Goal: Task Accomplishment & Management: Manage account settings

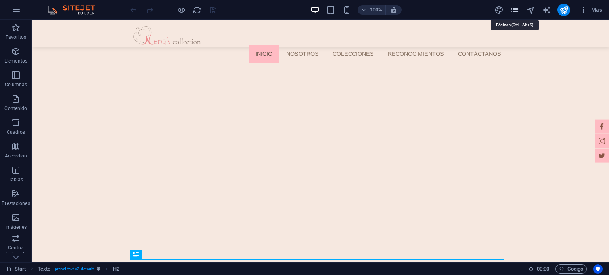
click at [514, 6] on icon "pages" at bounding box center [514, 10] width 9 height 9
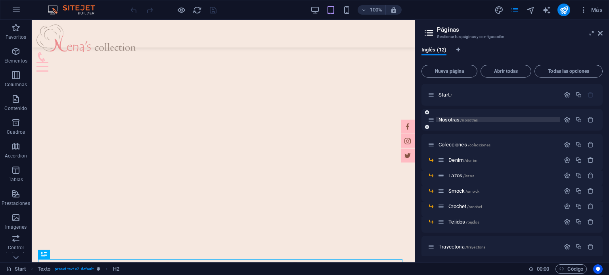
click at [458, 120] on span "Nosotras /nosotras" at bounding box center [457, 120] width 39 height 6
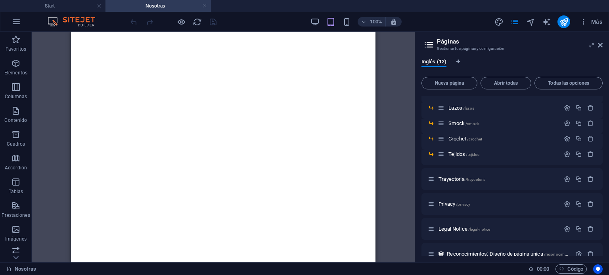
scroll to position [91, 0]
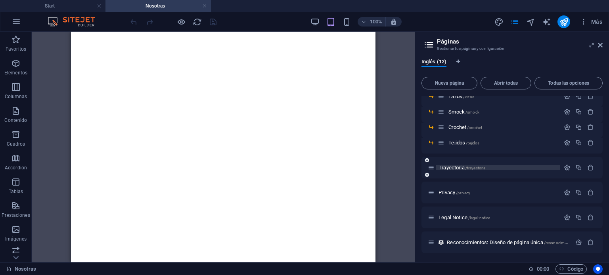
click at [460, 169] on span "Trayectoria /trayectoria" at bounding box center [461, 168] width 47 height 6
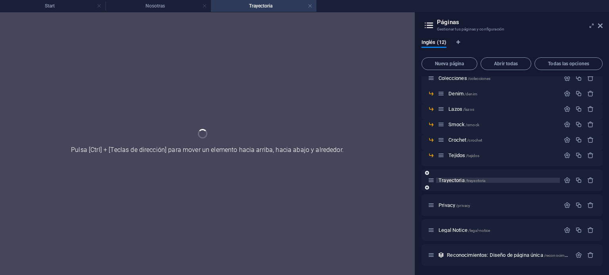
scroll to position [0, 0]
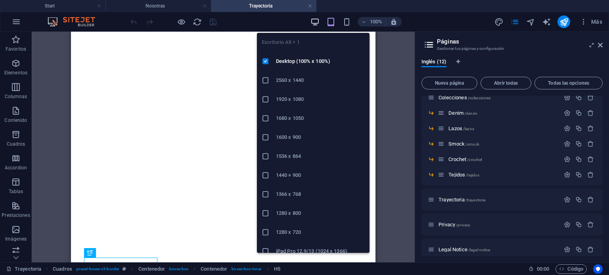
click at [312, 19] on icon "button" at bounding box center [314, 21] width 9 height 9
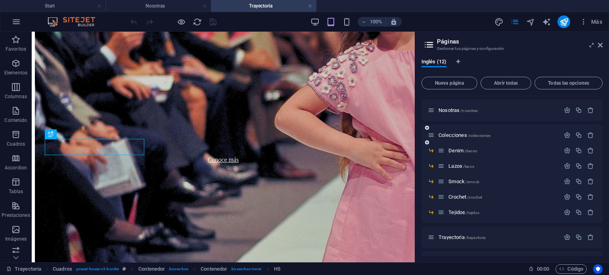
scroll to position [19, 0]
click at [462, 136] on span "Colecciones /colecciones" at bounding box center [464, 137] width 52 height 6
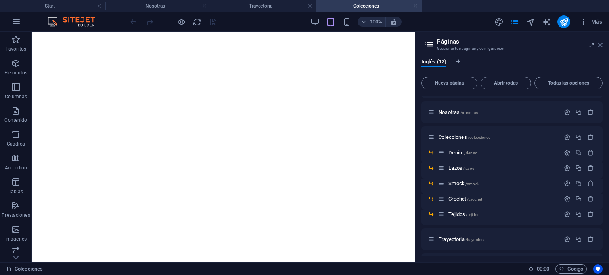
click at [601, 46] on icon at bounding box center [600, 45] width 5 height 6
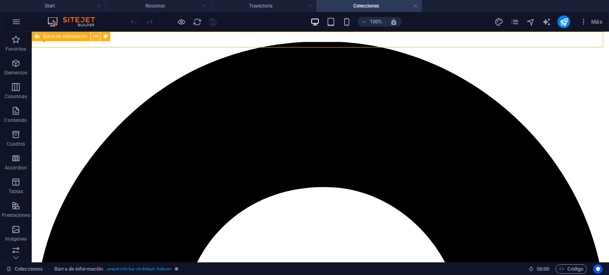
click at [98, 33] on button at bounding box center [96, 37] width 10 height 10
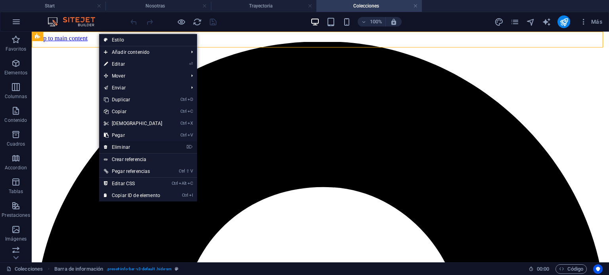
click at [121, 146] on link "⌦ Eliminar" at bounding box center [133, 147] width 68 height 12
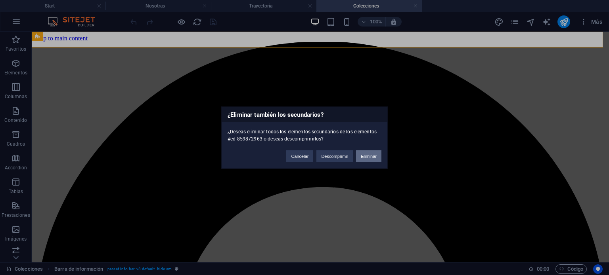
drag, startPoint x: 370, startPoint y: 157, endPoint x: 337, endPoint y: 125, distance: 46.0
click at [370, 157] on button "Eliminar" at bounding box center [368, 156] width 25 height 12
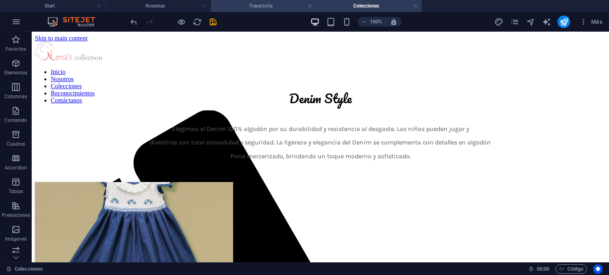
click at [273, 4] on h4 "Trayectoria" at bounding box center [263, 6] width 105 height 9
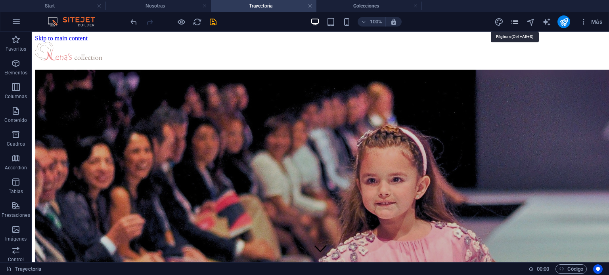
click at [516, 21] on icon "pages" at bounding box center [514, 21] width 9 height 9
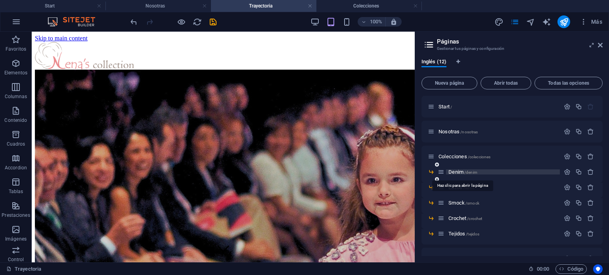
click at [464, 172] on span "/denim" at bounding box center [470, 172] width 13 height 4
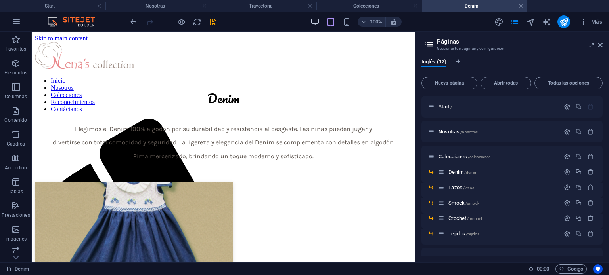
click at [312, 19] on icon "button" at bounding box center [314, 21] width 9 height 9
click at [313, 21] on icon "button" at bounding box center [314, 21] width 9 height 9
click at [603, 45] on aside "Páginas Gestionar tus páginas y configuración Inglés (12) Nueva página Abrir to…" at bounding box center [512, 147] width 194 height 231
click at [601, 46] on icon at bounding box center [600, 45] width 5 height 6
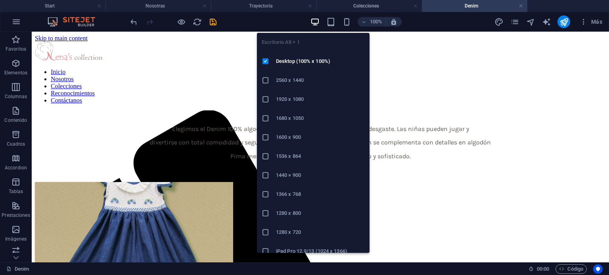
click at [311, 20] on icon "button" at bounding box center [314, 21] width 9 height 9
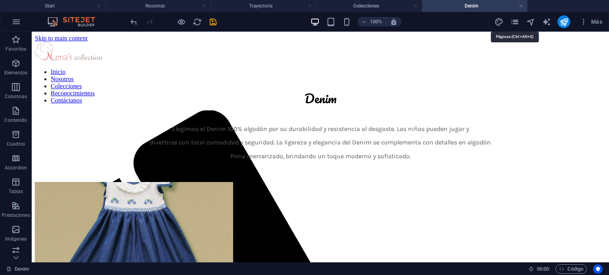
click at [516, 21] on icon "pages" at bounding box center [514, 21] width 9 height 9
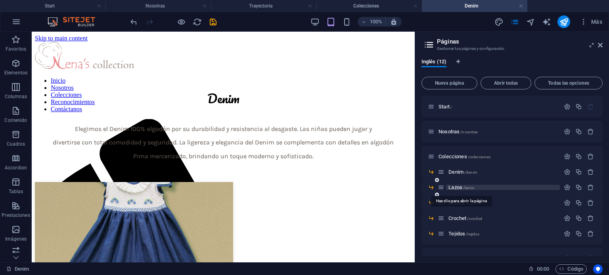
click at [457, 187] on span "Lazos /lazos" at bounding box center [461, 188] width 26 height 6
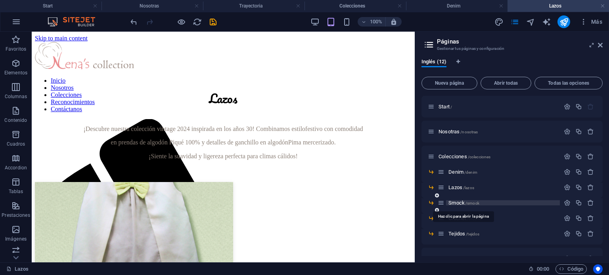
click at [457, 203] on span "Smock /smock" at bounding box center [463, 203] width 31 height 6
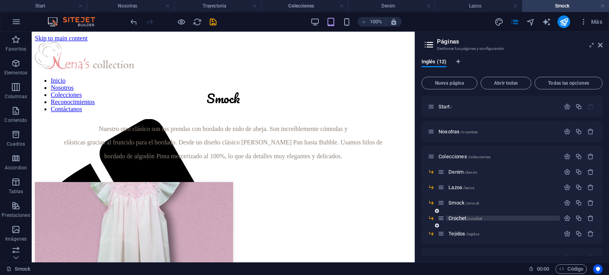
click at [455, 217] on span "Crochet /crochet" at bounding box center [465, 219] width 34 height 6
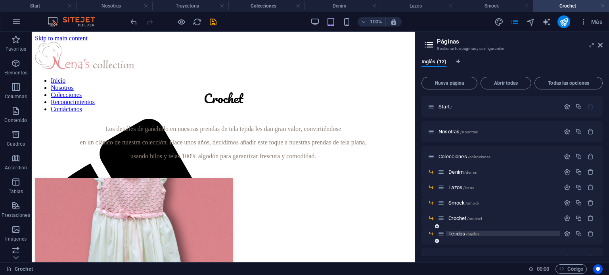
click at [455, 233] on span "Tejidos /tejidos" at bounding box center [463, 234] width 31 height 6
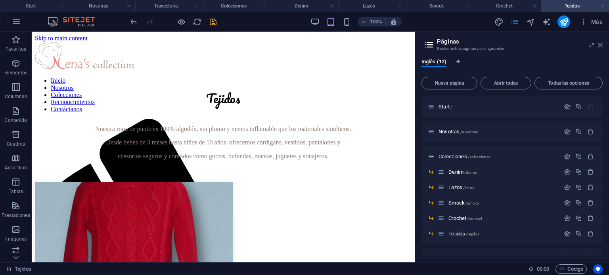
click at [599, 44] on icon at bounding box center [600, 45] width 5 height 6
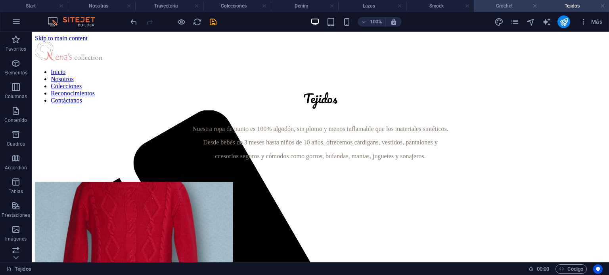
click at [527, 5] on h4 "Crochet" at bounding box center [508, 6] width 68 height 9
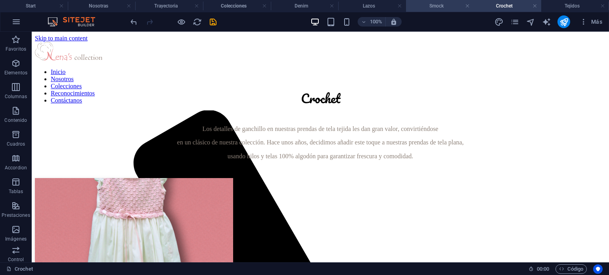
click at [445, 4] on h4 "Smock" at bounding box center [440, 6] width 68 height 9
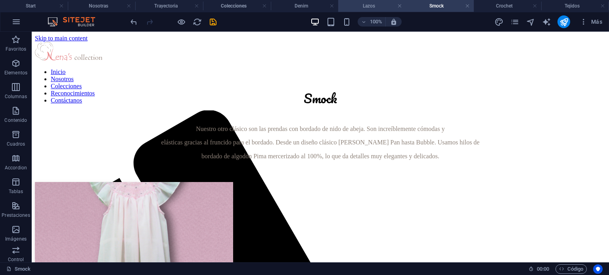
click at [367, 3] on h4 "Lazos" at bounding box center [372, 6] width 68 height 9
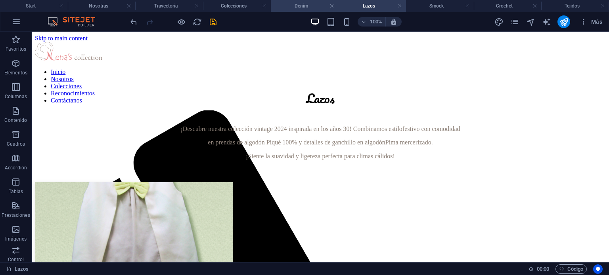
click at [292, 2] on h4 "Denim" at bounding box center [305, 6] width 68 height 9
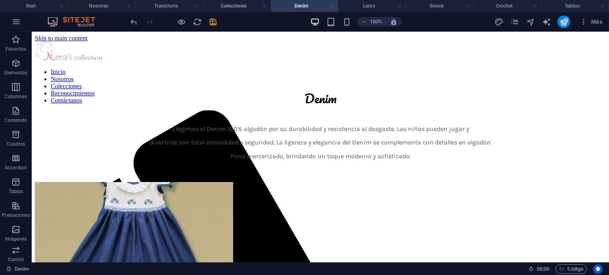
click at [332, 5] on link at bounding box center [331, 6] width 5 height 8
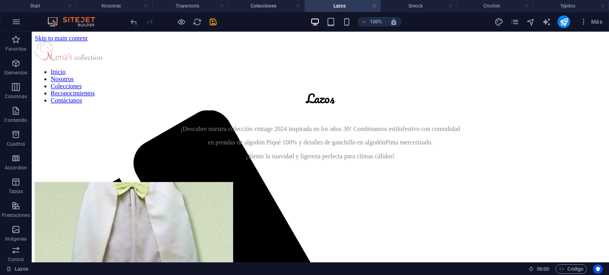
click at [330, 5] on h4 "Lazos" at bounding box center [342, 6] width 76 height 9
click at [377, 6] on h4 "Lazos" at bounding box center [342, 6] width 76 height 9
click at [373, 6] on link at bounding box center [374, 6] width 5 height 8
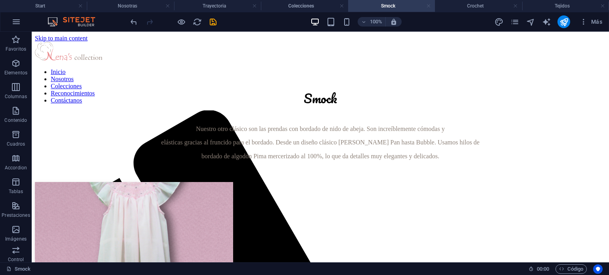
click at [426, 3] on link at bounding box center [428, 6] width 5 height 8
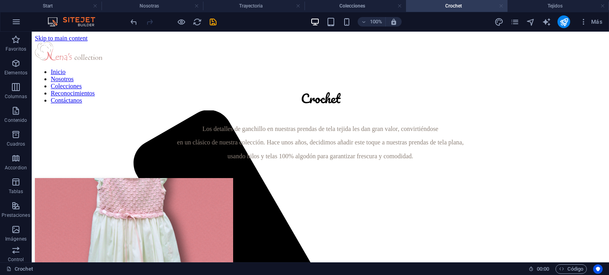
click at [503, 8] on link at bounding box center [501, 6] width 5 height 8
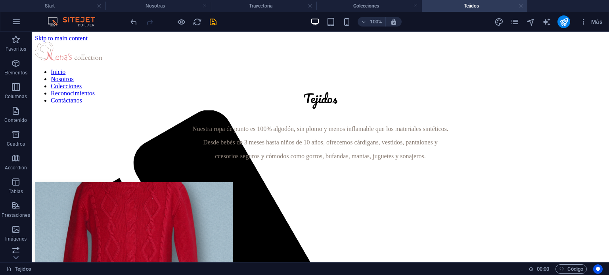
drag, startPoint x: 520, startPoint y: 6, endPoint x: 487, endPoint y: 36, distance: 44.3
click at [520, 6] on link at bounding box center [520, 6] width 5 height 8
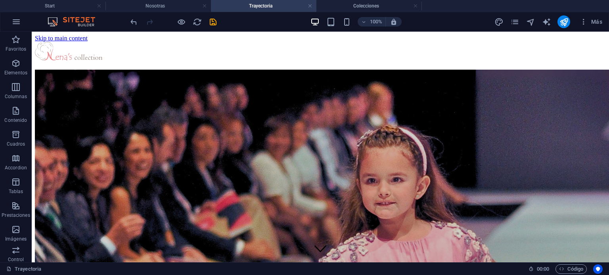
click at [476, 22] on div "100% Más" at bounding box center [367, 21] width 476 height 13
click at [516, 22] on icon "pages" at bounding box center [514, 21] width 9 height 9
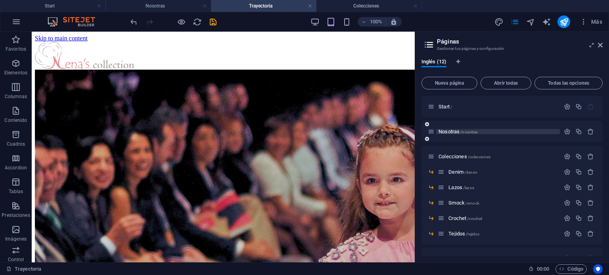
click at [461, 130] on span "/nosotras" at bounding box center [468, 132] width 17 height 4
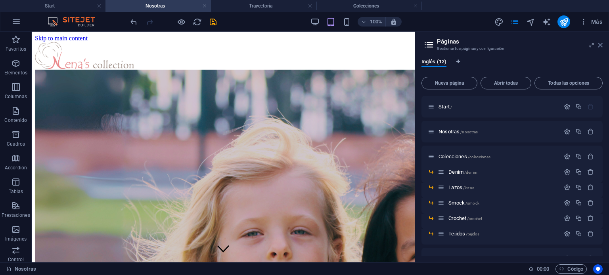
drag, startPoint x: 551, startPoint y: 18, endPoint x: 600, endPoint y: 42, distance: 54.2
click at [600, 42] on icon at bounding box center [600, 45] width 5 height 6
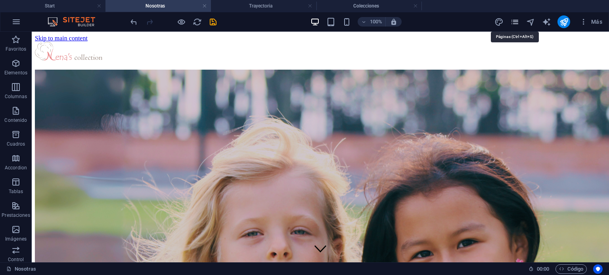
click at [512, 21] on icon "pages" at bounding box center [514, 21] width 9 height 9
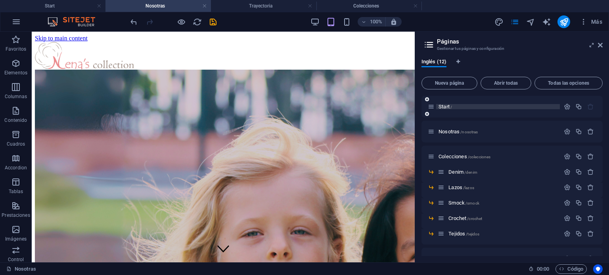
click at [459, 107] on p "Start /" at bounding box center [497, 106] width 119 height 5
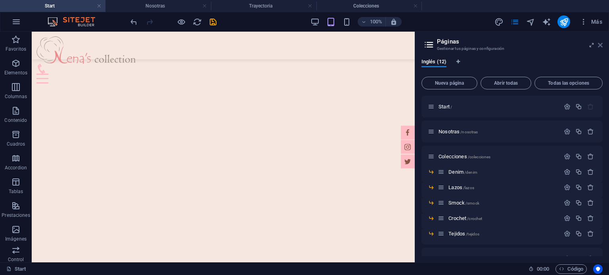
click at [600, 46] on icon at bounding box center [600, 45] width 5 height 6
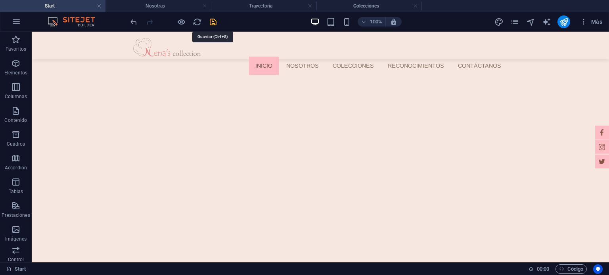
click at [212, 18] on icon "save" at bounding box center [212, 21] width 9 height 9
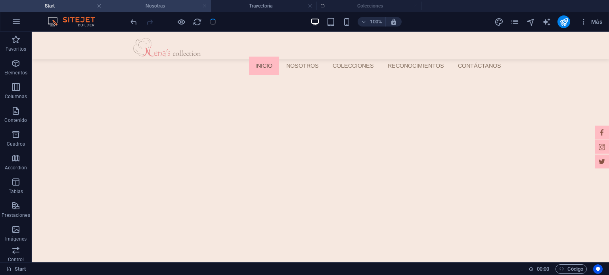
click at [203, 4] on link at bounding box center [204, 6] width 5 height 8
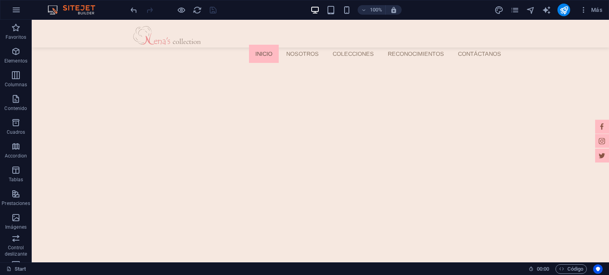
click at [253, 10] on div "100% Más" at bounding box center [367, 10] width 476 height 13
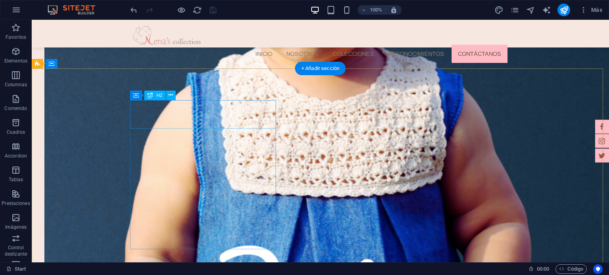
scroll to position [535, 0]
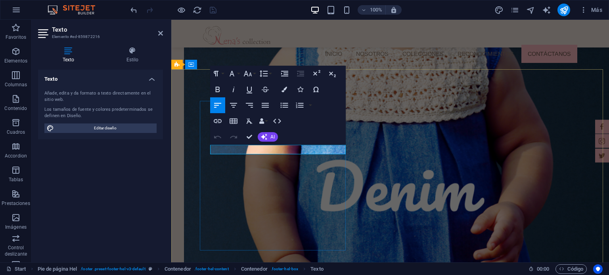
drag, startPoint x: 268, startPoint y: 150, endPoint x: 231, endPoint y: 150, distance: 36.9
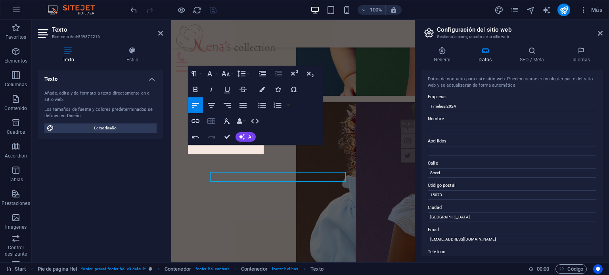
scroll to position [508, 0]
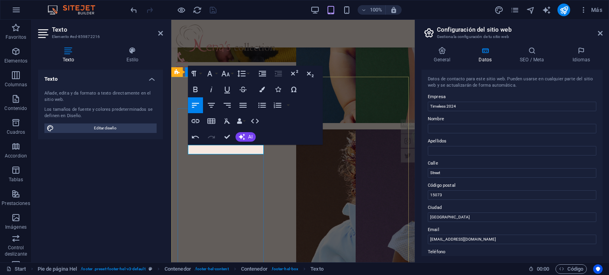
click at [248, 144] on div "Undo Redo Confirm (Ctrl+⏎) AI Mejorar Hacer más corto Hacer más largo Corregir …" at bounding box center [222, 137] width 68 height 16
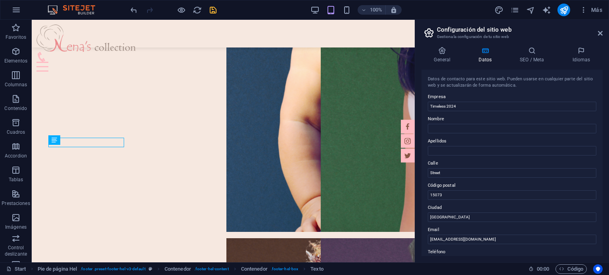
scroll to position [515, 0]
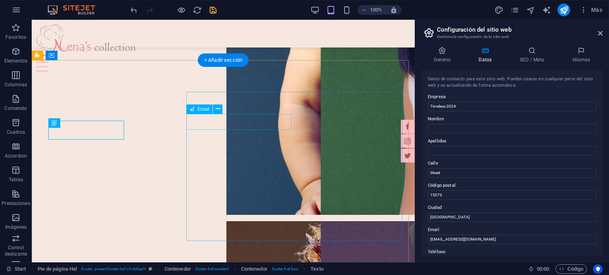
scroll to position [532, 0]
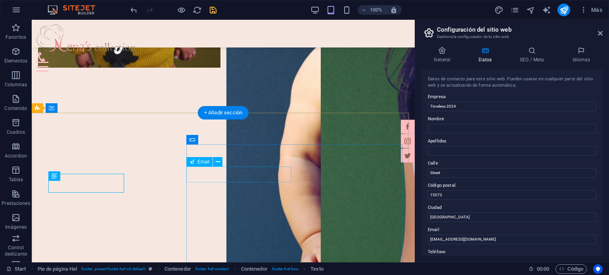
scroll to position [479, 0]
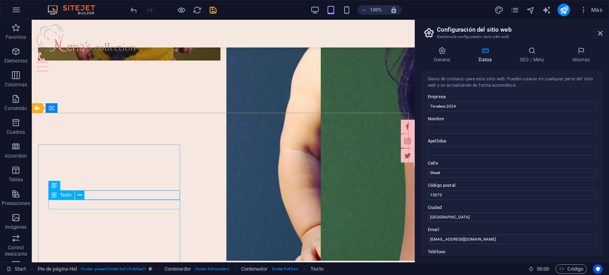
click at [86, 198] on div "Texto" at bounding box center [69, 196] width 42 height 10
click at [90, 196] on div "H2 Texto Banner Contenedor Banner Texto Separador Barra de menús Imagen Menú Bo…" at bounding box center [223, 141] width 383 height 243
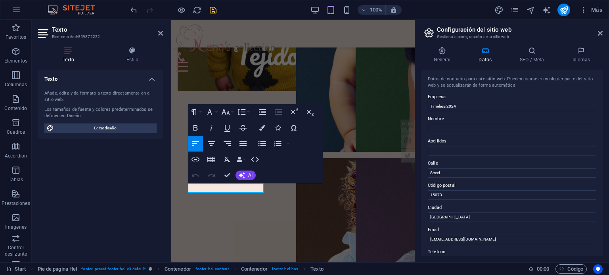
scroll to position [488, 0]
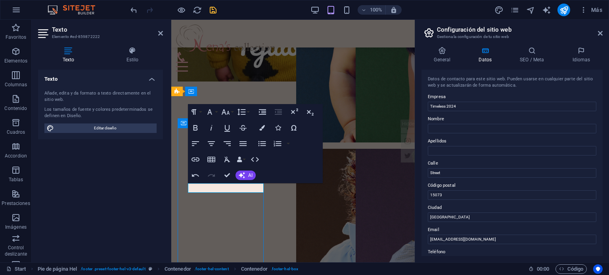
scroll to position [550, 0]
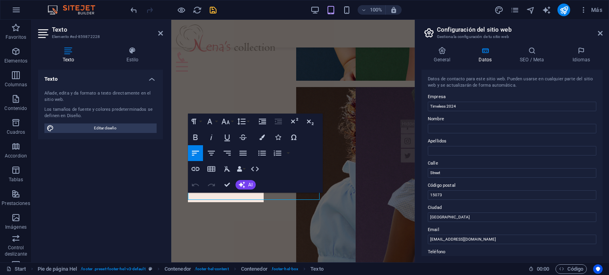
scroll to position [488, 0]
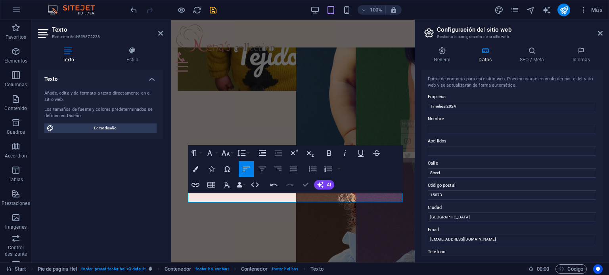
scroll to position [486, 0]
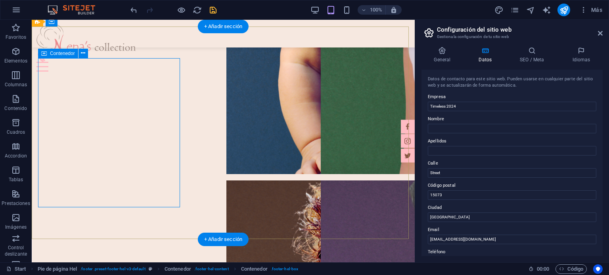
scroll to position [526, 0]
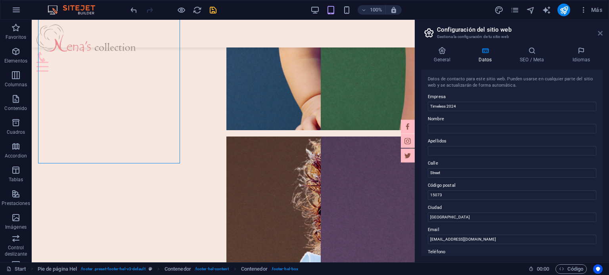
drag, startPoint x: 567, startPoint y: 13, endPoint x: 602, endPoint y: 33, distance: 39.4
click at [602, 33] on icon at bounding box center [600, 33] width 5 height 6
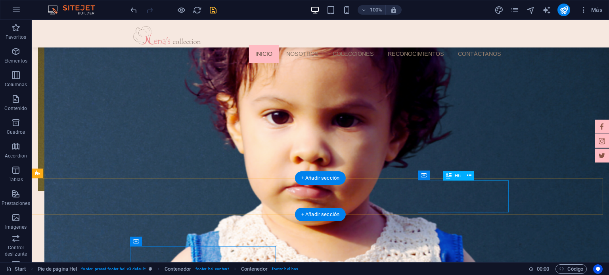
scroll to position [344, 0]
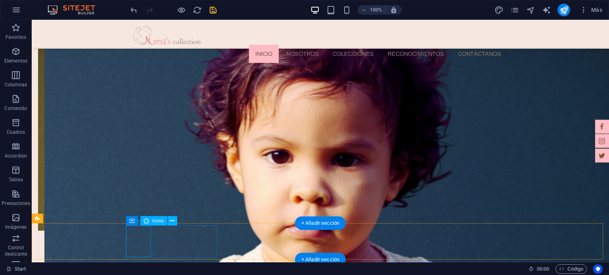
select select "px"
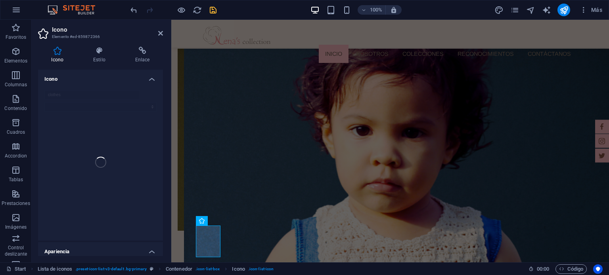
click at [74, 92] on div "clothes" at bounding box center [100, 162] width 125 height 157
click at [105, 81] on h4 "Icono" at bounding box center [100, 77] width 125 height 14
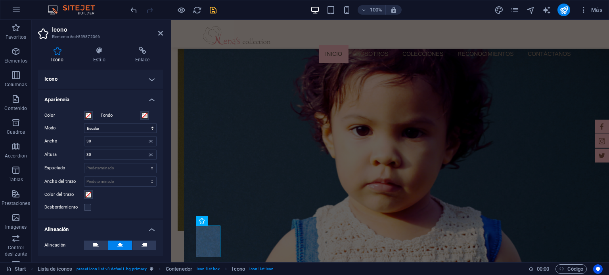
click at [102, 99] on h4 "Apariencia" at bounding box center [100, 97] width 125 height 14
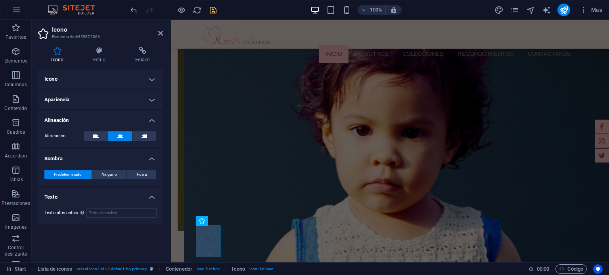
click at [113, 77] on h4 "Icono" at bounding box center [100, 79] width 125 height 19
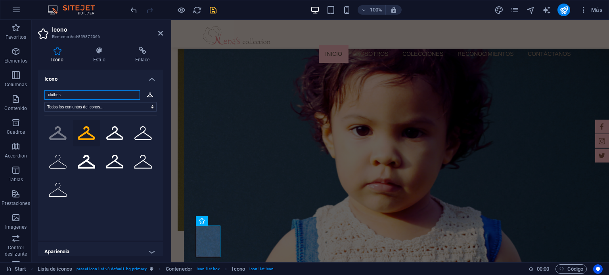
click at [100, 97] on input "clothes" at bounding box center [92, 95] width 96 height 10
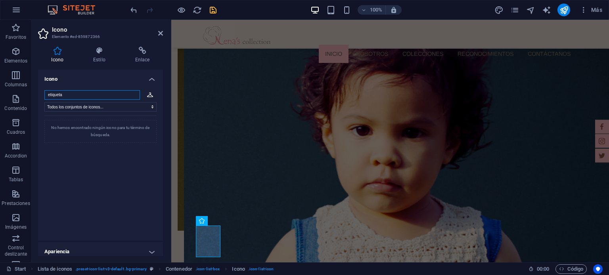
click at [100, 97] on input "etiqueta" at bounding box center [92, 95] width 96 height 10
type input "label"
click at [55, 130] on icon at bounding box center [57, 133] width 17 height 16
click at [159, 30] on icon at bounding box center [160, 33] width 5 height 6
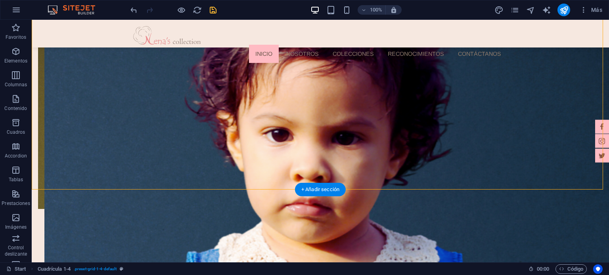
scroll to position [384, 0]
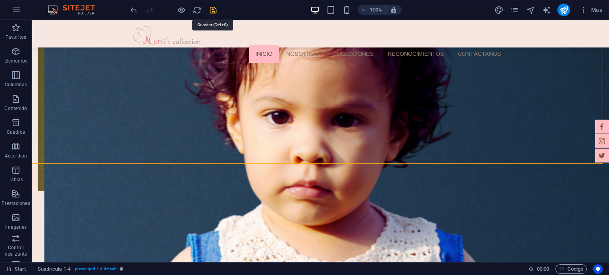
click at [210, 9] on icon "save" at bounding box center [212, 10] width 9 height 9
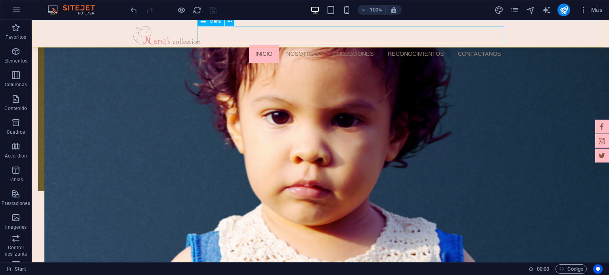
click at [431, 45] on nav "Inicio Nosotros Colecciones Reconocimientos Contáctanos" at bounding box center [320, 54] width 374 height 18
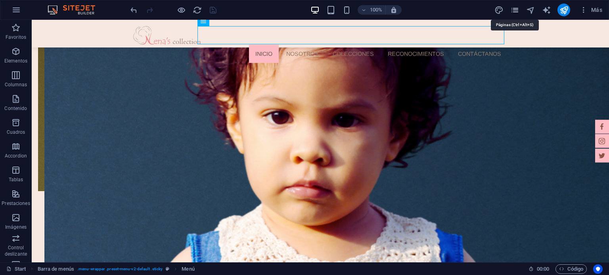
click at [514, 10] on icon "pages" at bounding box center [514, 10] width 9 height 9
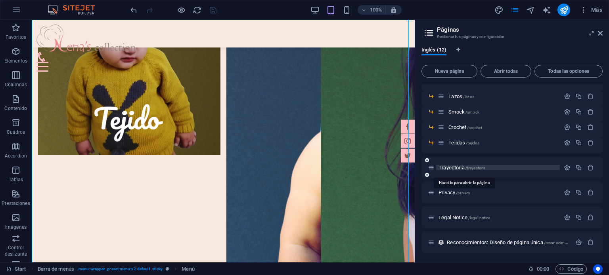
scroll to position [0, 0]
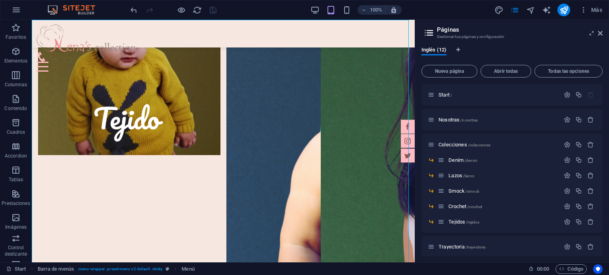
click at [602, 32] on aside "Páginas Gestionar tus páginas y configuración Inglés (12) Nueva página Abrir to…" at bounding box center [512, 141] width 194 height 243
click at [598, 35] on icon at bounding box center [600, 33] width 5 height 6
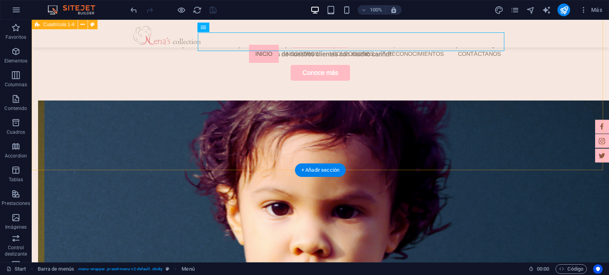
scroll to position [225, 0]
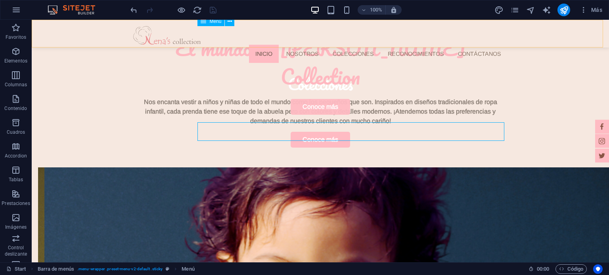
click at [418, 45] on nav "Inicio Nosotros Colecciones Reconocimientos Contáctanos" at bounding box center [320, 54] width 374 height 18
select select
select select "1"
select select
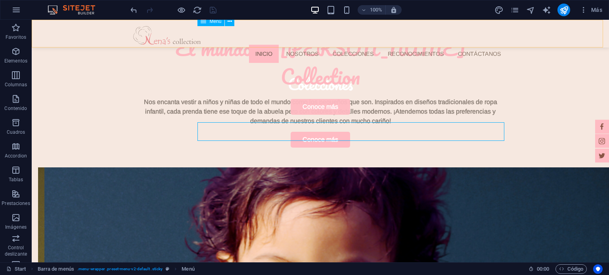
select select "2"
select select
select select "8"
select select
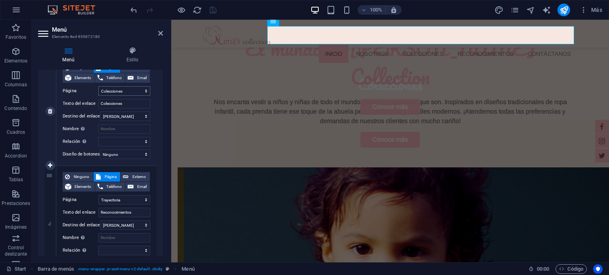
scroll to position [317, 0]
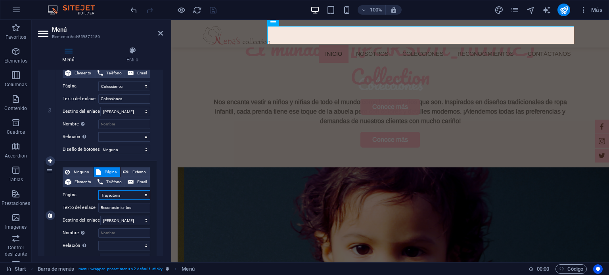
click at [122, 195] on select "Start Nosotras Colecciones -- Denim -- Lazos -- Smock -- Crochet -- Tejidos Tra…" at bounding box center [124, 196] width 52 height 10
click at [120, 210] on input "Reconocimientos" at bounding box center [124, 208] width 52 height 10
type input "Trayect"
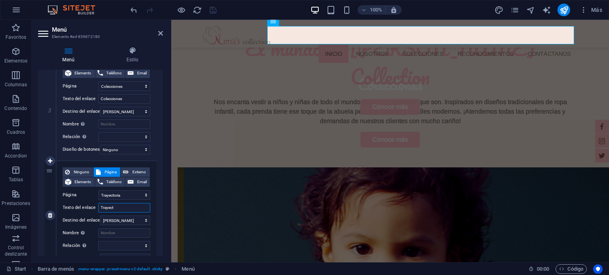
select select
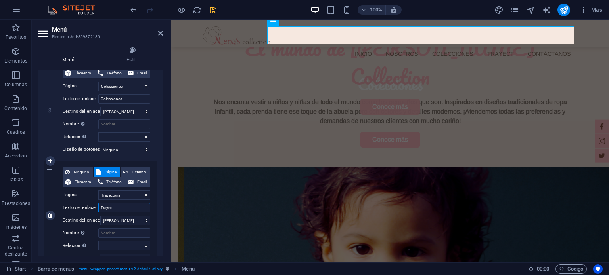
type input "Trayecto"
select select
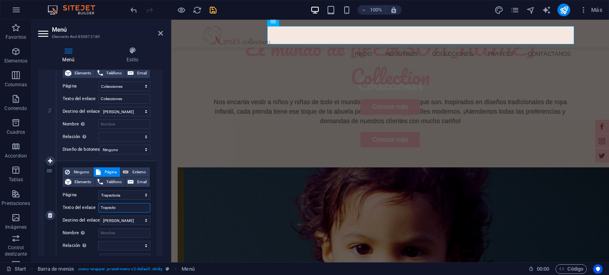
select select
type input "Trayect"
select select
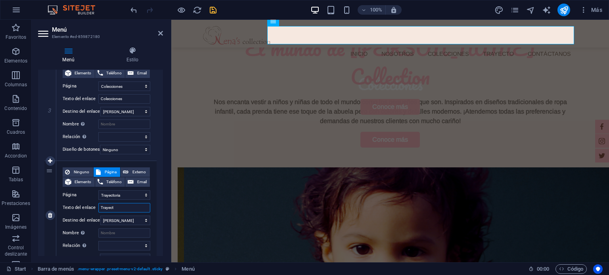
select select
type input "Trayectoria"
select select
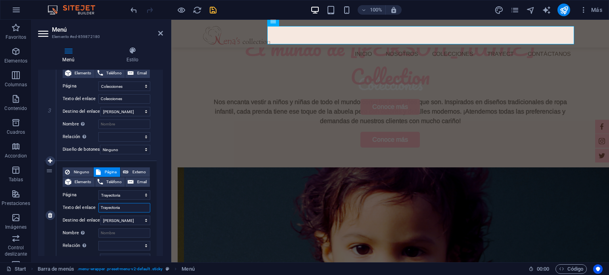
select select
type input "Trayectoria"
click at [157, 34] on header "Menú Elemento #ed-859872180" at bounding box center [100, 30] width 125 height 21
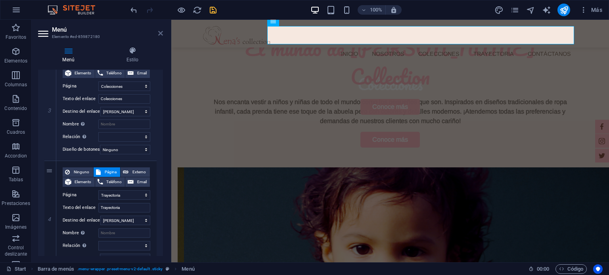
click at [159, 30] on icon at bounding box center [160, 33] width 5 height 6
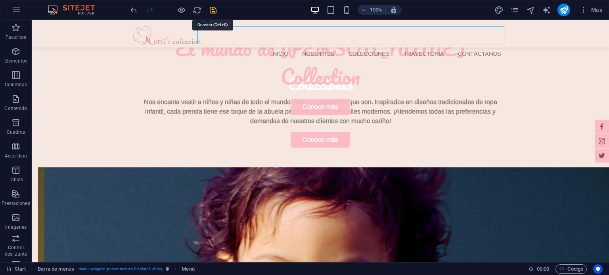
click at [210, 9] on icon "save" at bounding box center [212, 10] width 9 height 9
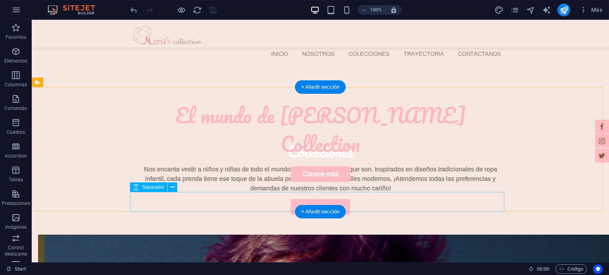
scroll to position [159, 0]
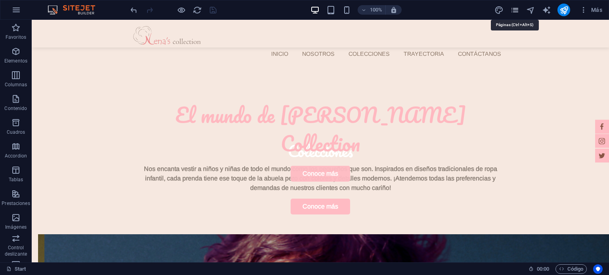
click at [512, 8] on icon "pages" at bounding box center [514, 10] width 9 height 9
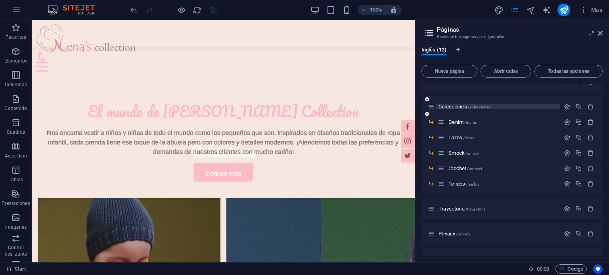
scroll to position [40, 0]
click at [463, 117] on div "Denim /denim" at bounding box center [499, 120] width 122 height 9
click at [463, 121] on span "Denim /denim" at bounding box center [462, 121] width 29 height 6
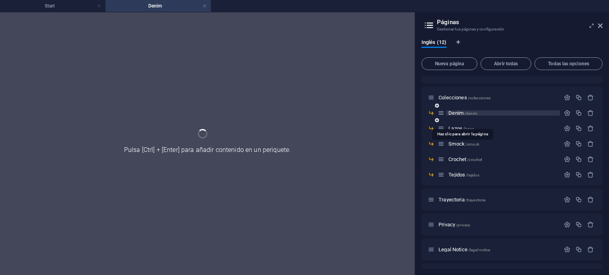
scroll to position [0, 0]
click at [208, 3] on h4 "Denim" at bounding box center [157, 6] width 105 height 9
click at [205, 5] on link at bounding box center [204, 6] width 5 height 8
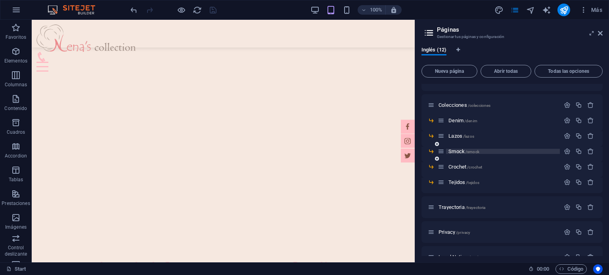
scroll to position [159, 0]
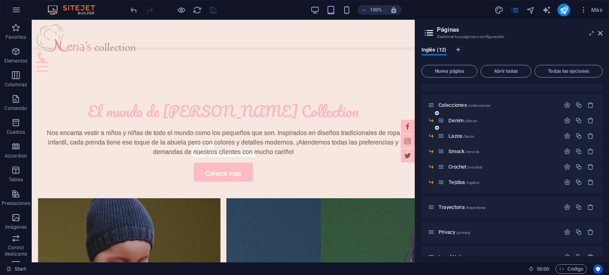
click at [487, 125] on div "Denim /denim" at bounding box center [499, 120] width 122 height 9
click at [486, 122] on p "Denim /denim" at bounding box center [502, 120] width 109 height 5
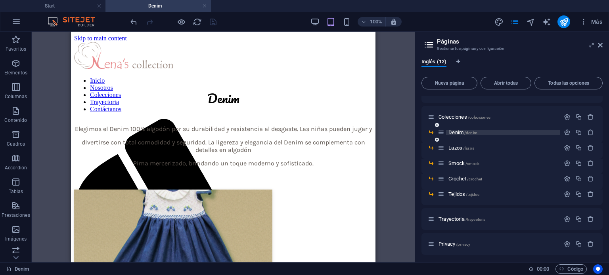
scroll to position [0, 0]
click at [602, 47] on icon at bounding box center [600, 45] width 5 height 6
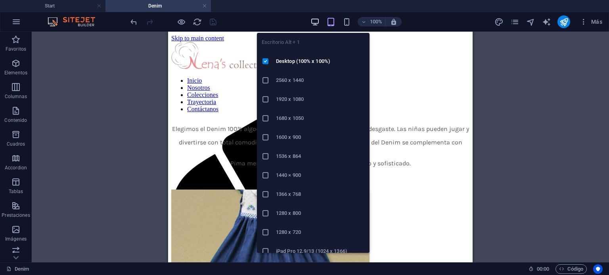
drag, startPoint x: 310, startPoint y: 21, endPoint x: 510, endPoint y: 49, distance: 202.4
click at [310, 21] on icon "button" at bounding box center [314, 21] width 9 height 9
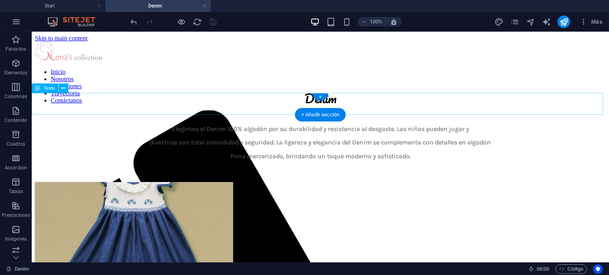
click at [335, 126] on div "Elegimos el Denim 100% algodón por su durabilidad y resistencia al desgaste. La…" at bounding box center [320, 143] width 571 height 34
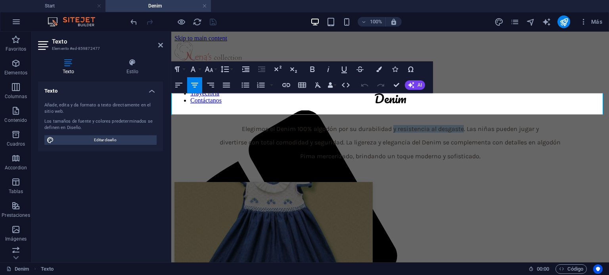
drag, startPoint x: 459, startPoint y: 96, endPoint x: 387, endPoint y: 97, distance: 72.1
click at [388, 125] on span "Elegimos el Denim 100% algodón por su durabilidad y resistencia al desgaste. La…" at bounding box center [390, 129] width 297 height 8
click at [215, 139] on p "divertirse con total comodidad y seguridad. La ligereza y elegancia del Denim s…" at bounding box center [389, 142] width 431 height 7
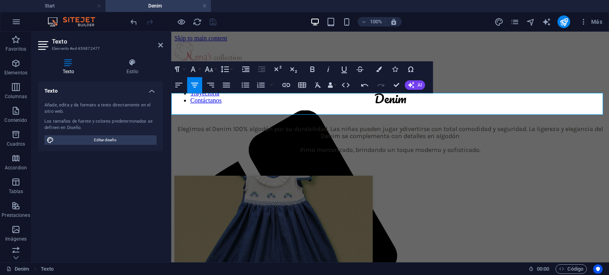
click at [527, 125] on span "divertirse con total comodidad y seguridad. La ligereza y elegancia del Denim s…" at bounding box center [462, 132] width 282 height 15
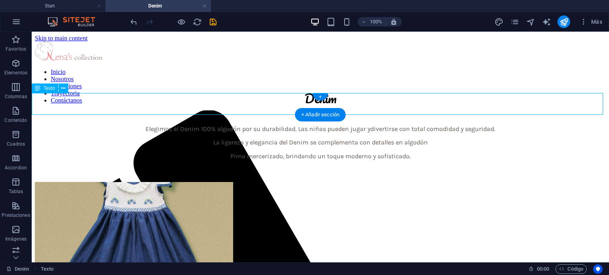
click at [439, 126] on div "Elegimos el Denim 100% algodón por su durabilidad. Las niñas pueden jugar y div…" at bounding box center [320, 143] width 571 height 34
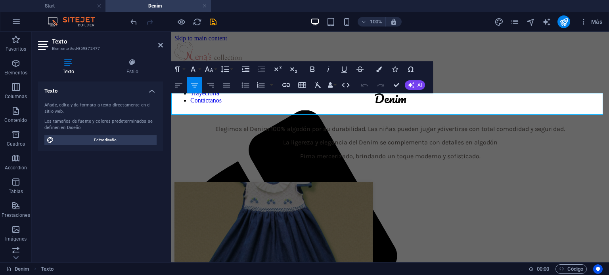
click at [528, 125] on span "divertirse con total comodidad y seguridad." at bounding box center [502, 129] width 125 height 8
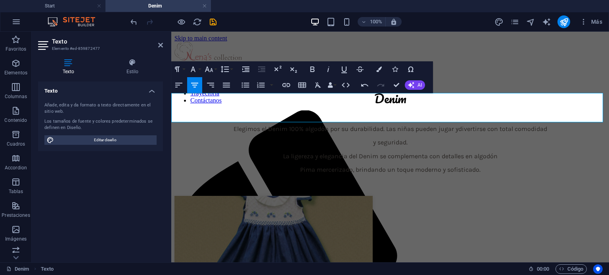
click at [271, 153] on p "La ligereza y elegancia del Denim se complementa con detalles en algodón" at bounding box center [389, 156] width 431 height 7
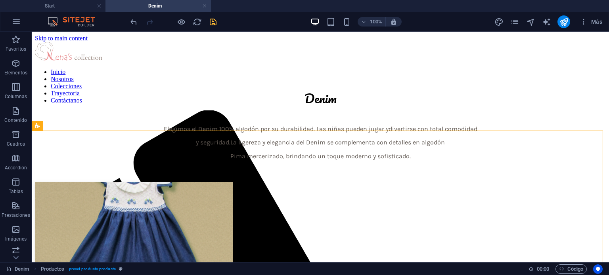
click at [215, 23] on icon "save" at bounding box center [212, 21] width 9 height 9
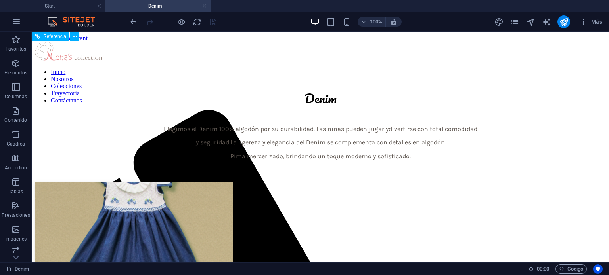
drag, startPoint x: 319, startPoint y: 33, endPoint x: 249, endPoint y: 40, distance: 70.2
click at [249, 69] on nav "Inicio Nosotros Colecciones Trayectoria Contáctanos" at bounding box center [320, 87] width 571 height 36
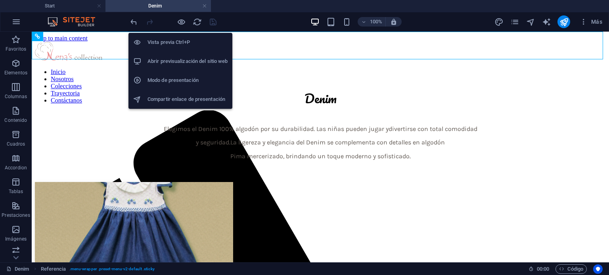
drag, startPoint x: 183, startPoint y: 52, endPoint x: 182, endPoint y: 62, distance: 10.5
click at [182, 62] on ul "Vista previa Ctrl+P Abrir previsualización del sitio web Modo de presentación C…" at bounding box center [180, 71] width 104 height 76
click at [182, 62] on h6 "Abrir previsualización del sitio web" at bounding box center [187, 62] width 80 height 10
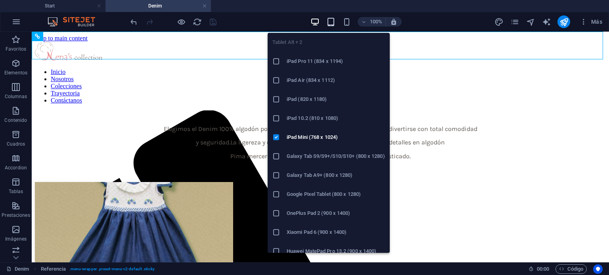
click at [329, 19] on icon "button" at bounding box center [330, 21] width 9 height 9
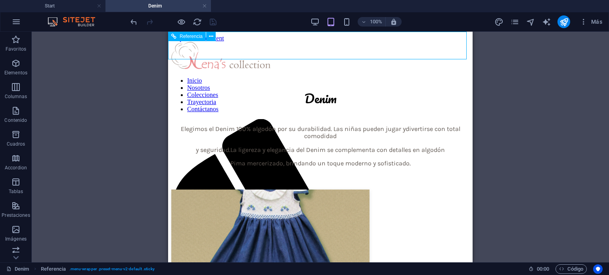
click at [315, 113] on nav "Inicio Nosotros Colecciones Trayectoria Contáctanos" at bounding box center [320, 95] width 298 height 36
click at [311, 113] on nav "Inicio Nosotros Colecciones Trayectoria Contáctanos" at bounding box center [320, 95] width 298 height 36
click at [511, 24] on icon "pages" at bounding box center [514, 21] width 9 height 9
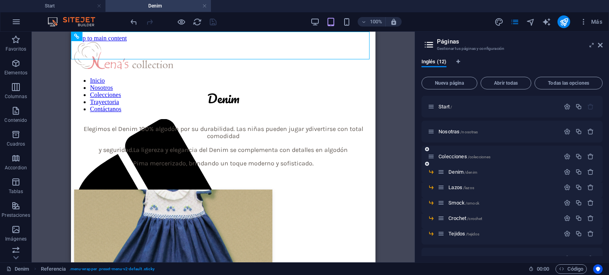
click at [466, 152] on div "Colecciones /colecciones" at bounding box center [494, 156] width 132 height 9
click at [464, 156] on span "Colecciones /colecciones" at bounding box center [464, 157] width 52 height 6
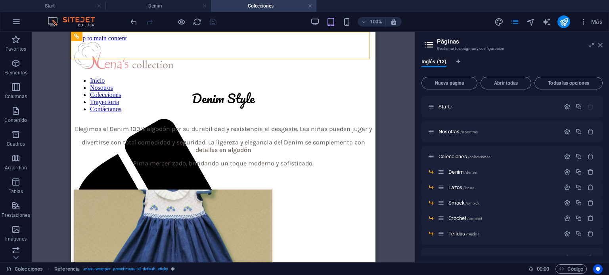
click at [601, 47] on icon at bounding box center [600, 45] width 5 height 6
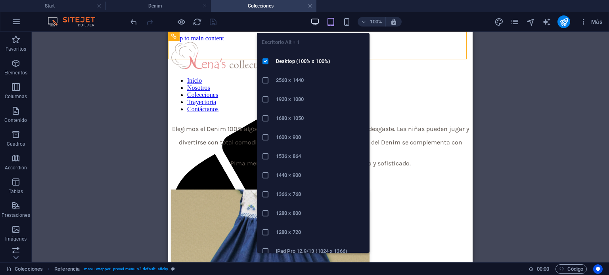
click at [316, 22] on icon "button" at bounding box center [314, 21] width 9 height 9
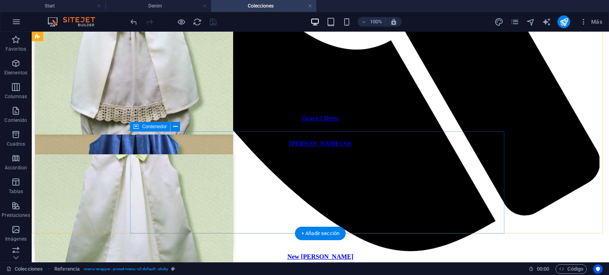
scroll to position [555, 0]
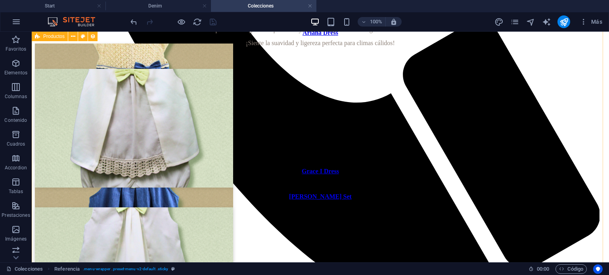
click at [75, 134] on div "[PERSON_NAME] Set [PERSON_NAME] [PERSON_NAME] [PERSON_NAME] [PERSON_NAME]" at bounding box center [320, 237] width 571 height 337
click at [84, 131] on div "[PERSON_NAME] Set [PERSON_NAME] [PERSON_NAME] [PERSON_NAME] [PERSON_NAME]" at bounding box center [320, 237] width 571 height 337
select select "68805541e7e5ad515107b6d2"
select select "createdAt_DESC"
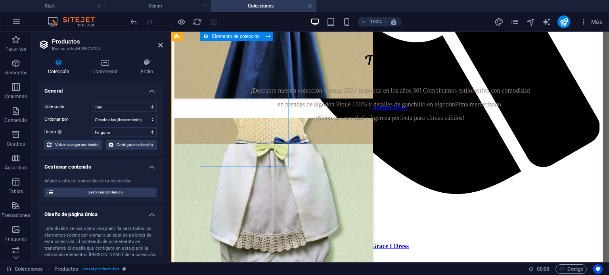
scroll to position [476, 0]
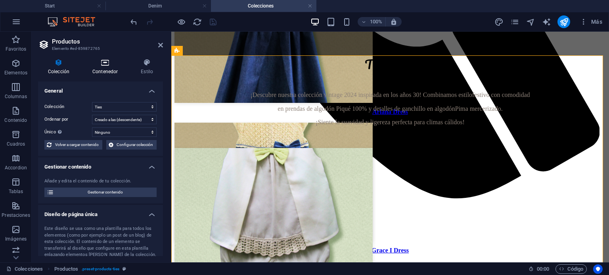
click at [99, 68] on h4 "Contenedor" at bounding box center [106, 67] width 48 height 17
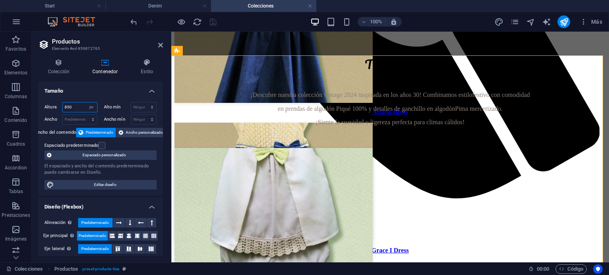
click at [73, 107] on input "850" at bounding box center [80, 108] width 34 height 10
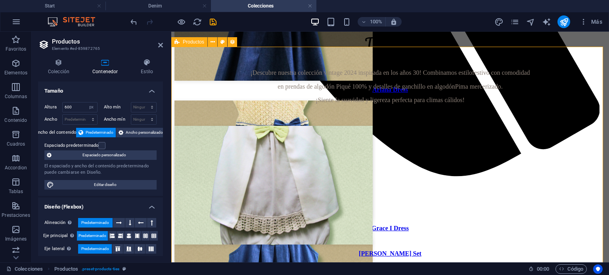
scroll to position [555, 0]
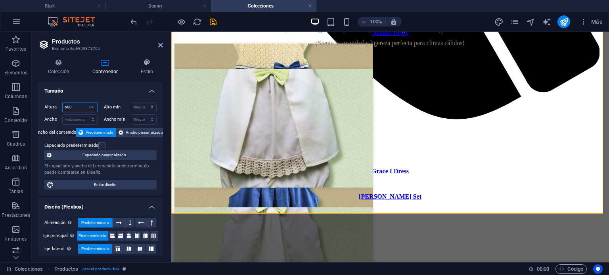
click at [75, 107] on input "600" at bounding box center [80, 108] width 34 height 10
type input "550"
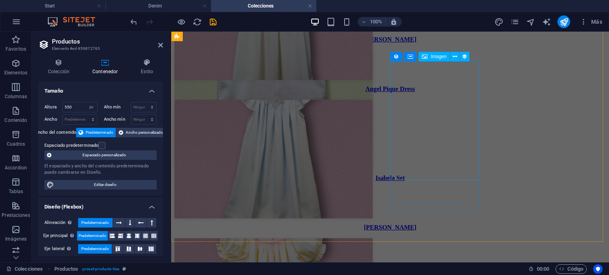
scroll to position [911, 0]
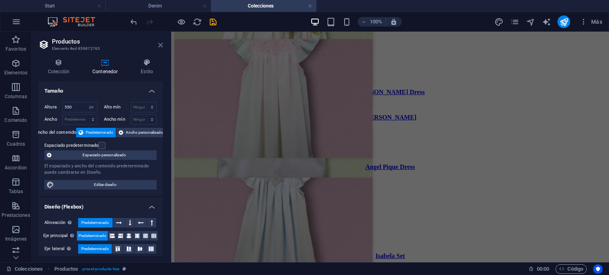
click at [160, 43] on icon at bounding box center [160, 45] width 5 height 6
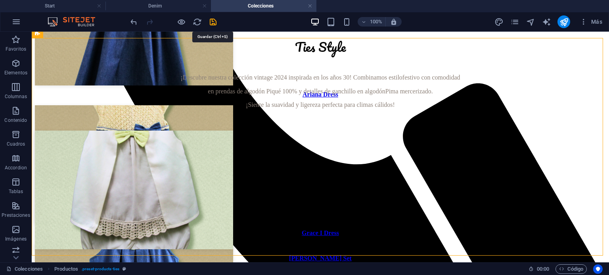
click at [214, 20] on icon "save" at bounding box center [212, 21] width 9 height 9
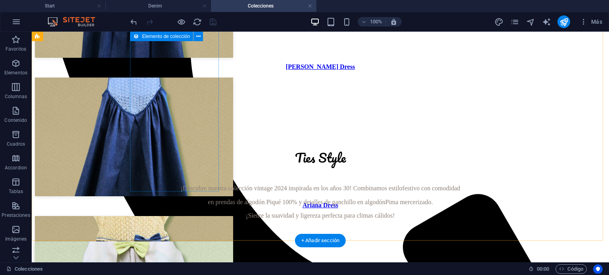
scroll to position [515, 0]
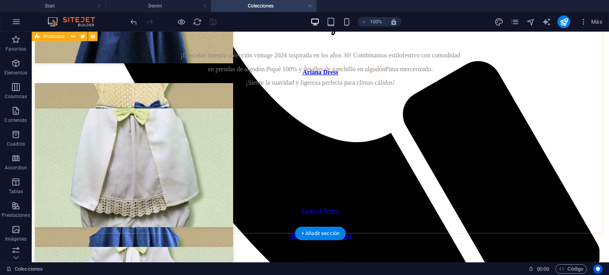
click at [99, 149] on div "[PERSON_NAME] Set [PERSON_NAME] [PERSON_NAME] [PERSON_NAME] [PERSON_NAME]" at bounding box center [320, 218] width 571 height 218
select select "px"
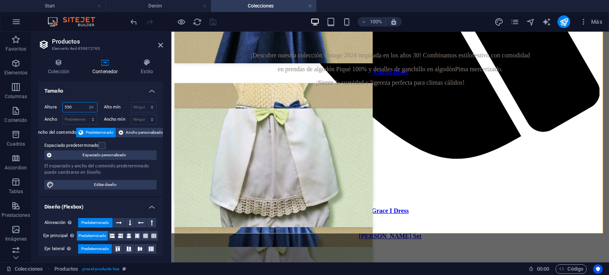
click at [73, 103] on input "550" at bounding box center [80, 108] width 34 height 10
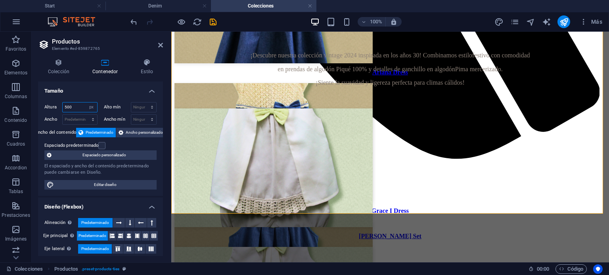
click at [73, 103] on input "500" at bounding box center [80, 108] width 34 height 10
type input "450"
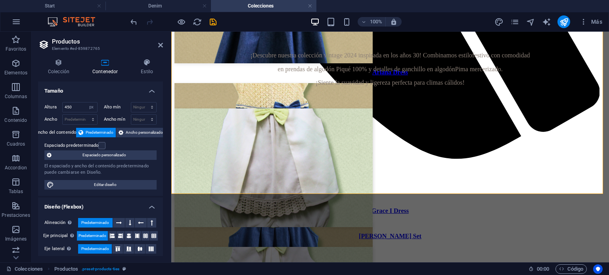
click at [159, 49] on header "Productos Elemento #ed-859872765" at bounding box center [100, 42] width 125 height 21
click at [160, 46] on icon at bounding box center [160, 45] width 5 height 6
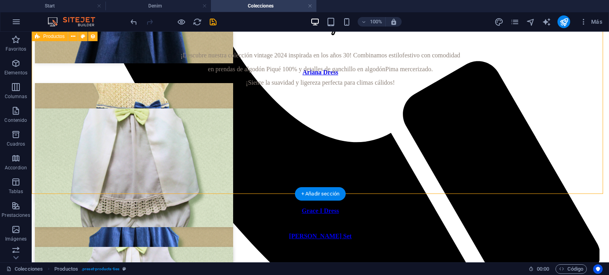
click at [569, 148] on div "[PERSON_NAME] Set [PERSON_NAME] [PERSON_NAME] [PERSON_NAME] [PERSON_NAME]" at bounding box center [320, 198] width 571 height 178
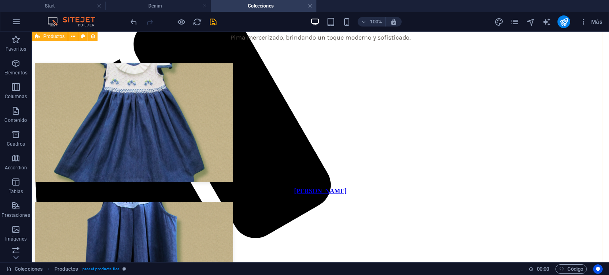
scroll to position [0, 0]
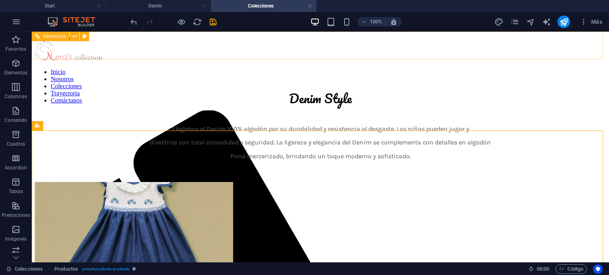
click at [575, 49] on div "Inicio Nosotros Colecciones Trayectoria Contáctanos" at bounding box center [320, 56] width 571 height 28
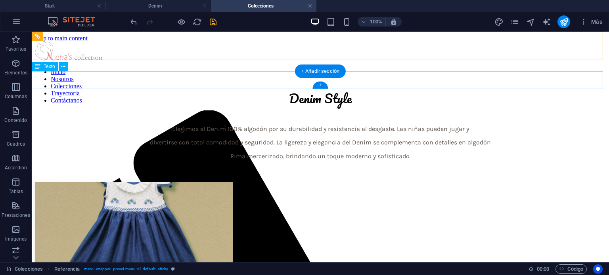
click at [567, 88] on div "Denim Style" at bounding box center [320, 98] width 571 height 21
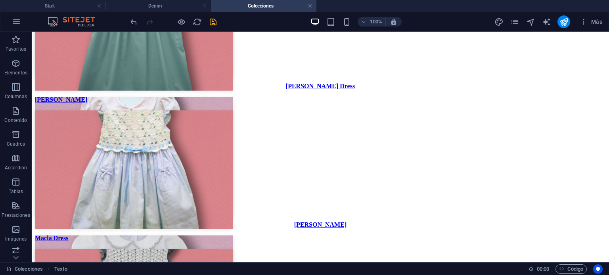
scroll to position [1953, 0]
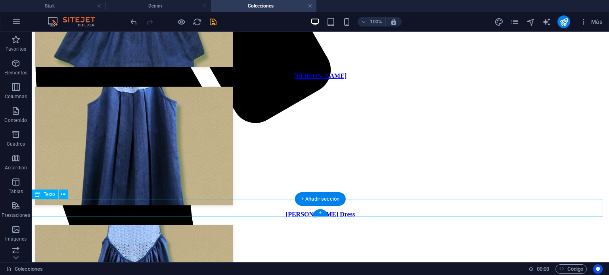
scroll to position [198, 0]
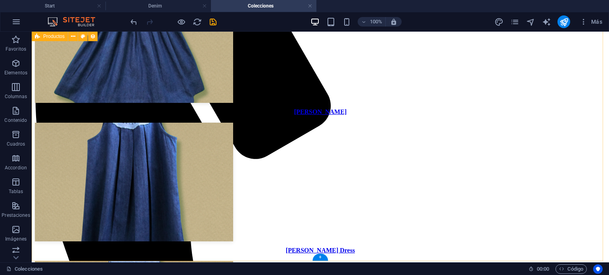
click at [359, 187] on div "[PERSON_NAME] Dress [PERSON_NAME] Dress [PERSON_NAME] Dress Grace I Dress New […" at bounding box center [320, 148] width 571 height 329
select select "6880402751718184be04623a"
select select "createdAt_DESC"
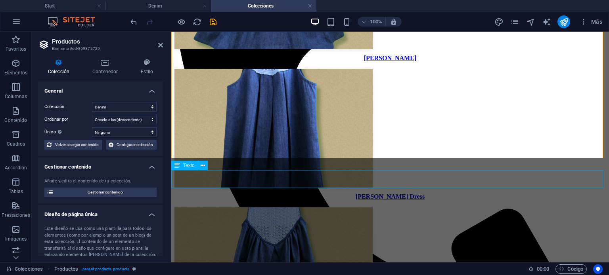
scroll to position [238, 0]
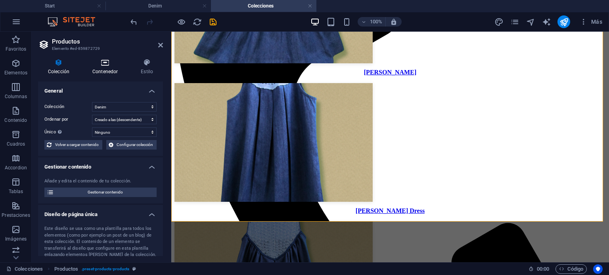
click at [113, 67] on h4 "Contenedor" at bounding box center [106, 67] width 48 height 17
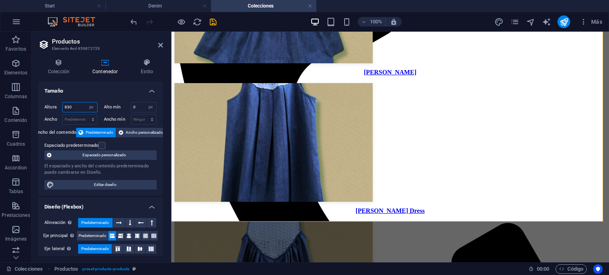
click at [83, 107] on input "830" at bounding box center [80, 108] width 34 height 10
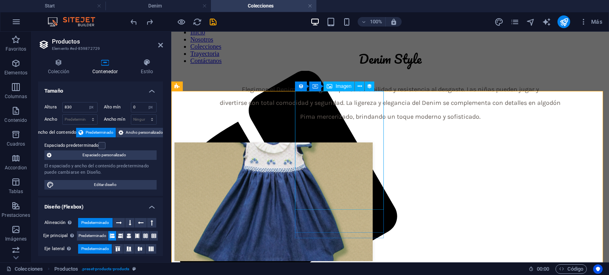
scroll to position [198, 0]
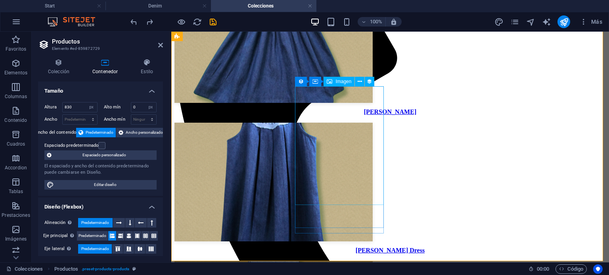
type input "800"
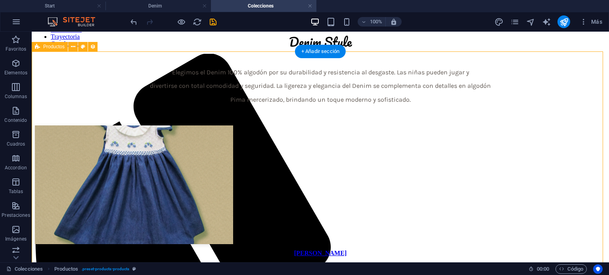
scroll to position [0, 0]
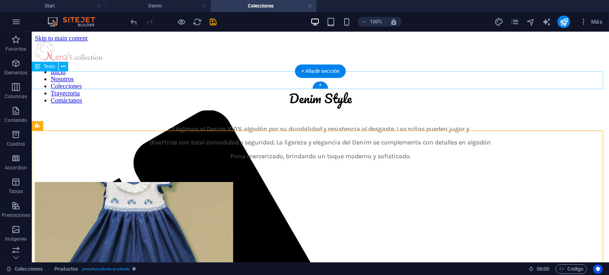
click at [331, 88] on div "Denim Style" at bounding box center [320, 98] width 571 height 21
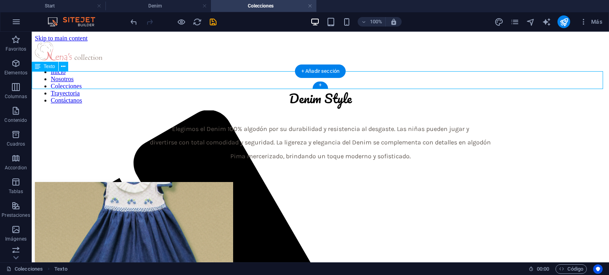
click at [331, 88] on div "Denim Style" at bounding box center [320, 98] width 571 height 21
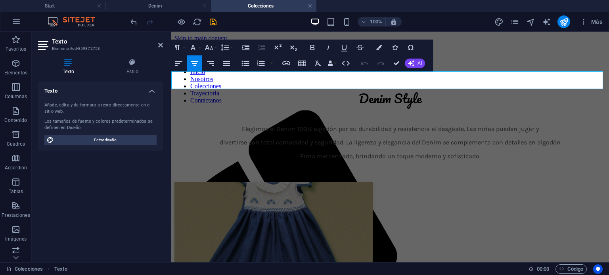
click at [432, 88] on p "Denim Style" at bounding box center [389, 98] width 431 height 21
drag, startPoint x: 395, startPoint y: 63, endPoint x: 400, endPoint y: 76, distance: 14.3
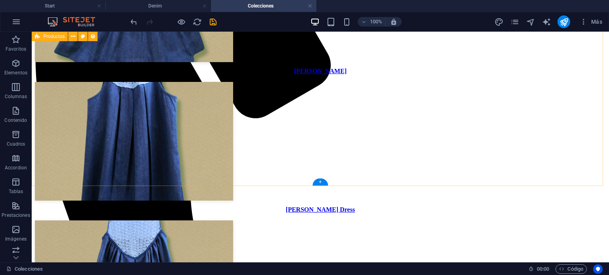
scroll to position [317, 0]
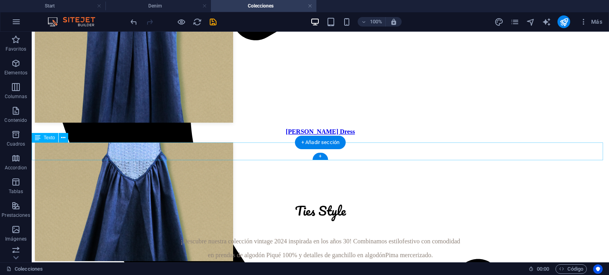
click at [352, 201] on div "Ties Style" at bounding box center [320, 211] width 571 height 21
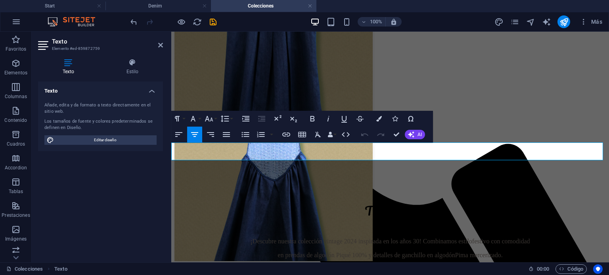
click at [408, 201] on span "Ties Style" at bounding box center [390, 211] width 51 height 21
click at [418, 201] on p "Ties Style" at bounding box center [389, 211] width 431 height 21
drag, startPoint x: 419, startPoint y: 153, endPoint x: 368, endPoint y: 152, distance: 51.1
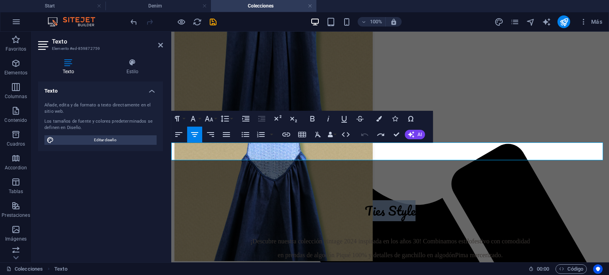
click at [368, 201] on p "Ties Style" at bounding box center [389, 211] width 431 height 21
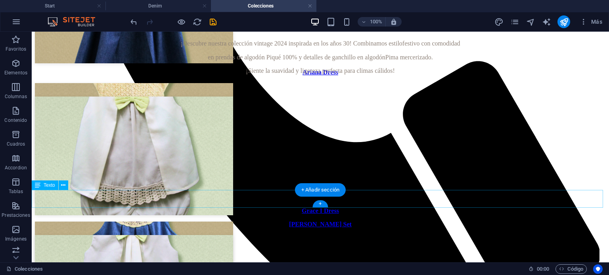
scroll to position [634, 0]
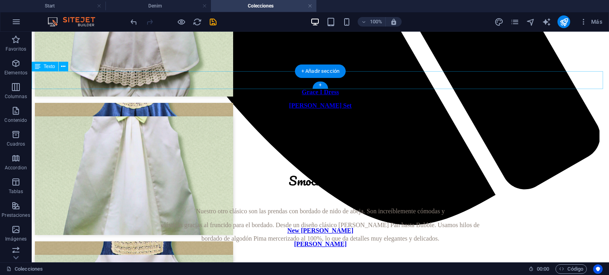
click at [348, 170] on div "Smock Style" at bounding box center [320, 180] width 571 height 21
click at [350, 170] on div "Smock Style" at bounding box center [320, 180] width 571 height 21
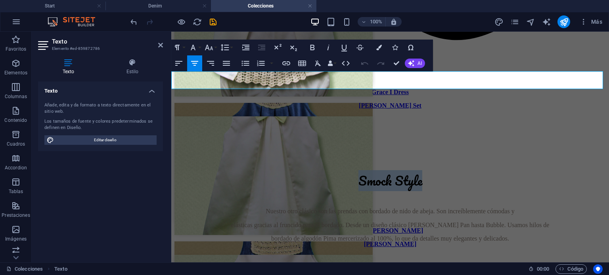
click at [380, 170] on span "Smock Style" at bounding box center [390, 180] width 64 height 21
click at [391, 170] on span "Smock Style" at bounding box center [390, 180] width 64 height 21
click at [401, 170] on span "Smock Style" at bounding box center [390, 180] width 64 height 21
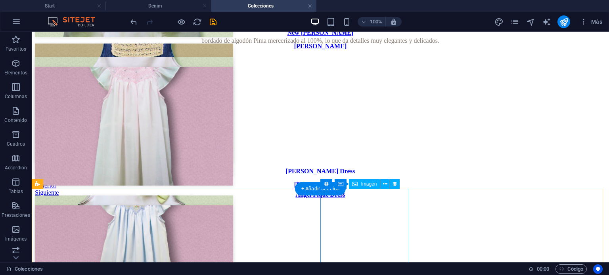
scroll to position [991, 0]
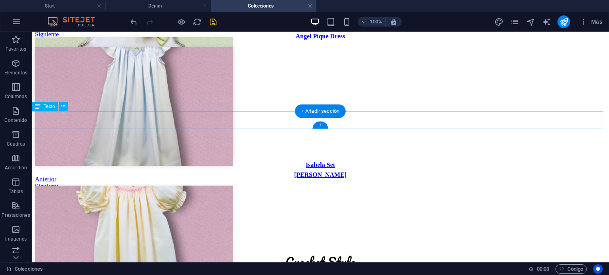
click at [347, 252] on div "Crochet Style" at bounding box center [320, 262] width 571 height 21
click at [348, 252] on div "Crochet Style" at bounding box center [320, 262] width 571 height 21
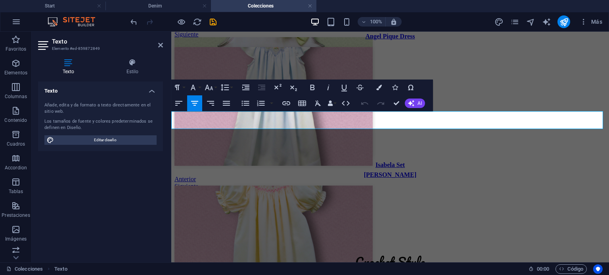
click at [422, 252] on p "Crochet Style" at bounding box center [389, 262] width 431 height 21
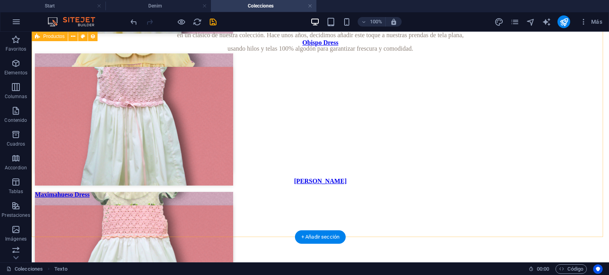
scroll to position [1308, 0]
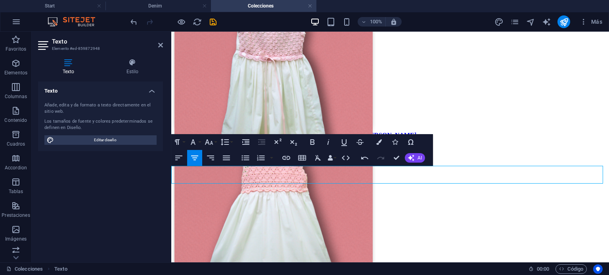
drag, startPoint x: 426, startPoint y: 176, endPoint x: 373, endPoint y: 177, distance: 53.5
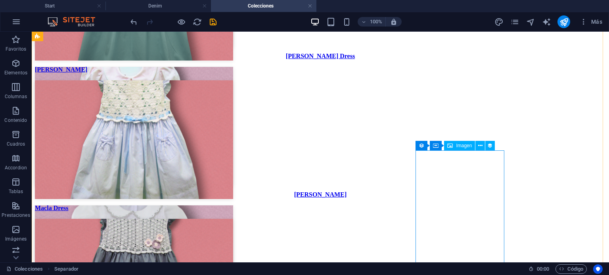
scroll to position [1823, 0]
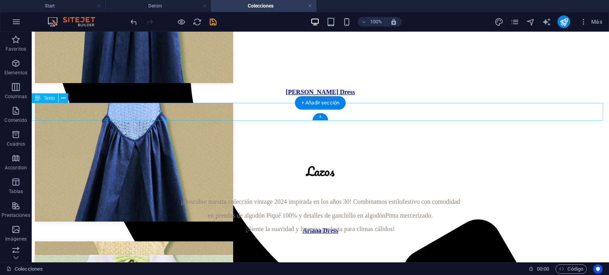
scroll to position [317, 0]
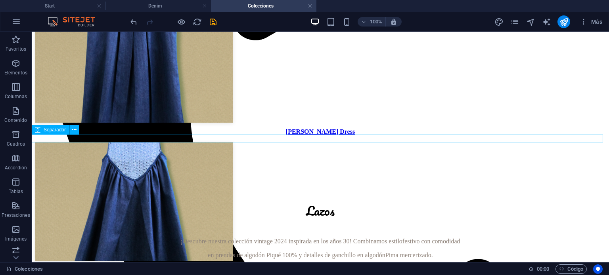
click at [242, 186] on div at bounding box center [320, 190] width 571 height 8
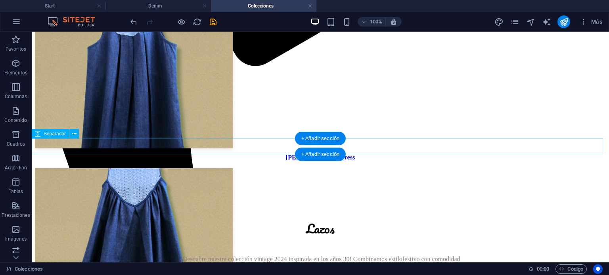
scroll to position [357, 0]
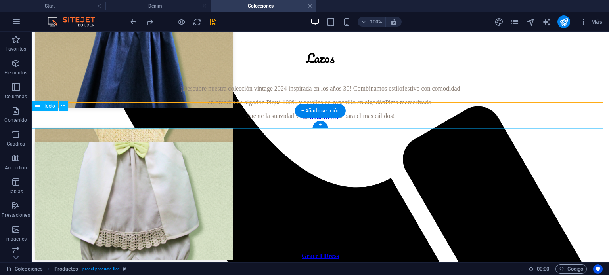
scroll to position [436, 0]
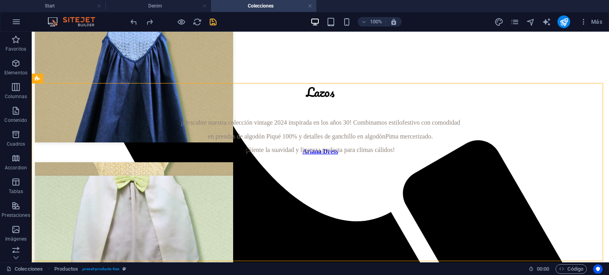
click at [215, 22] on icon "save" at bounding box center [212, 21] width 9 height 9
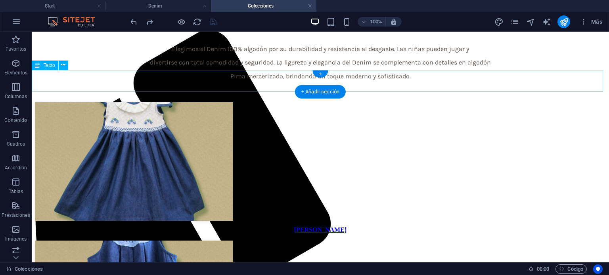
scroll to position [0, 0]
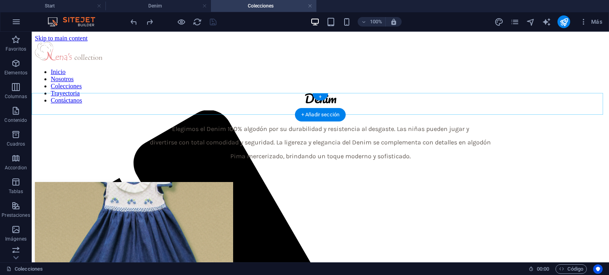
click at [333, 126] on div "Elegimos el Denim 100% algodón por su durabilidad y resistencia al desgaste. La…" at bounding box center [320, 143] width 571 height 34
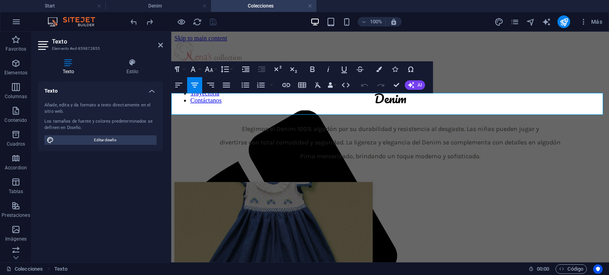
click at [398, 139] on span "divertirse con total comodidad y seguridad. La ligereza y elegancia del Denim s…" at bounding box center [390, 143] width 341 height 8
drag, startPoint x: 389, startPoint y: 96, endPoint x: 460, endPoint y: 94, distance: 71.0
click at [460, 125] on span "Elegimos el Denim 100% algodón por su durabilidad y resistencia al desgaste. La…" at bounding box center [390, 129] width 297 height 8
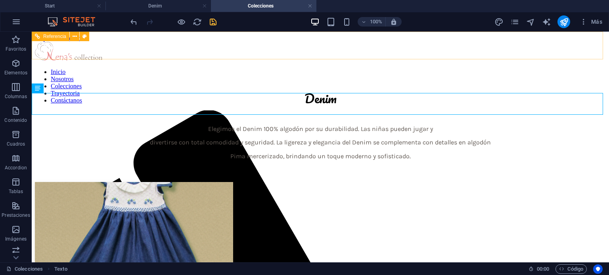
click at [509, 47] on div "Inicio Nosotros Colecciones Trayectoria Contáctanos" at bounding box center [320, 56] width 571 height 28
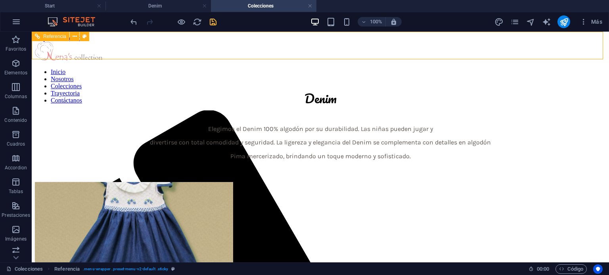
click at [509, 47] on div "Inicio Nosotros Colecciones Trayectoria Contáctanos" at bounding box center [320, 56] width 571 height 28
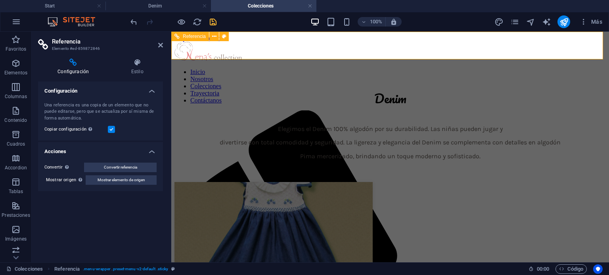
click at [450, 69] on nav "Inicio Nosotros Colecciones Trayectoria Contáctanos" at bounding box center [389, 87] width 431 height 36
click at [117, 68] on h4 "Estilo" at bounding box center [137, 67] width 52 height 17
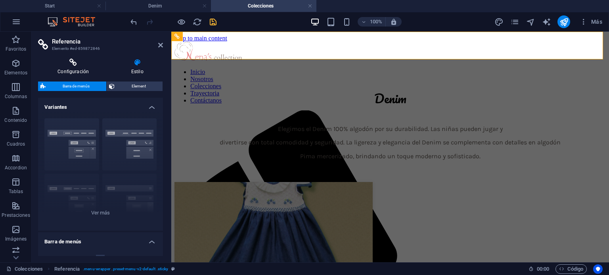
click at [79, 69] on h4 "Configuración" at bounding box center [74, 67] width 73 height 17
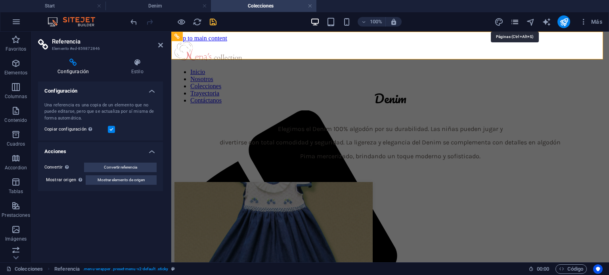
click at [518, 24] on icon "pages" at bounding box center [514, 21] width 9 height 9
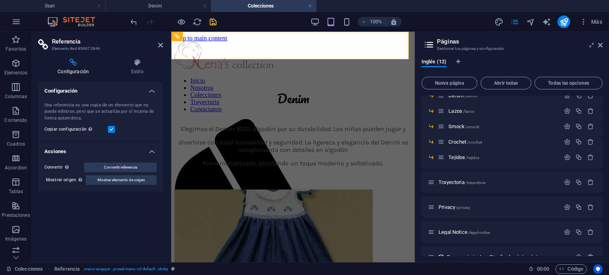
scroll to position [91, 0]
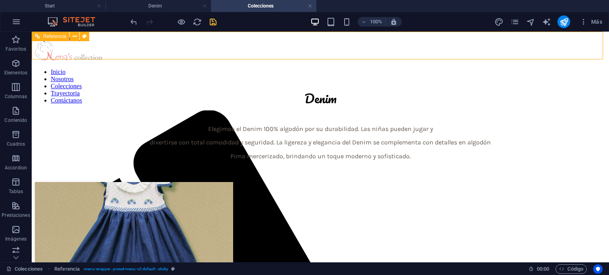
click at [312, 69] on nav "Inicio Nosotros Colecciones Trayectoria Contáctanos" at bounding box center [320, 87] width 571 height 36
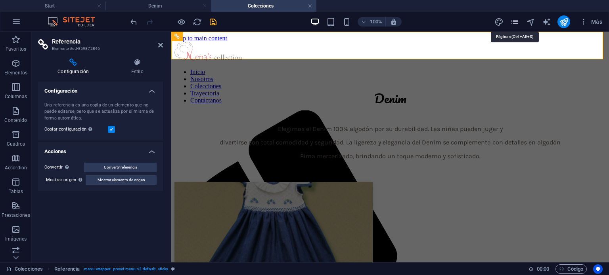
click at [514, 20] on icon "pages" at bounding box center [514, 21] width 9 height 9
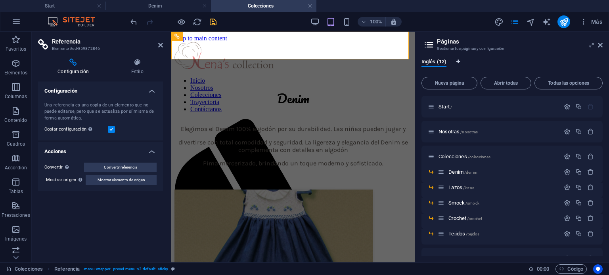
click at [457, 63] on icon "Pestañas de idiomas" at bounding box center [458, 61] width 4 height 5
select select "73"
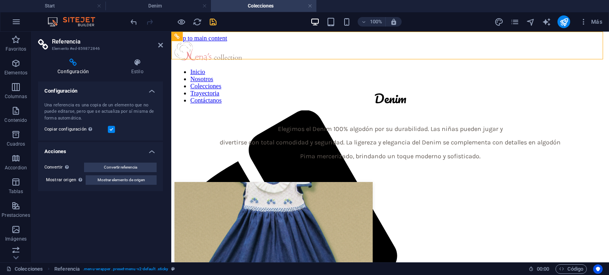
click at [520, 23] on div "Más" at bounding box center [549, 21] width 111 height 13
click at [518, 23] on icon "pages" at bounding box center [514, 21] width 9 height 9
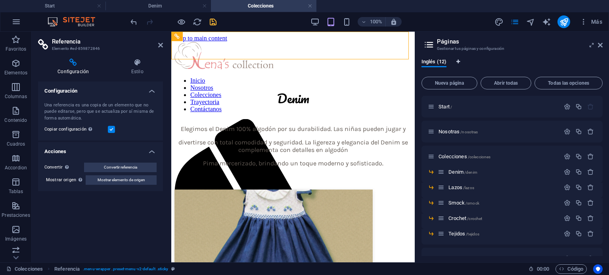
click at [459, 63] on icon "Pestañas de idiomas" at bounding box center [458, 61] width 4 height 5
select select "73"
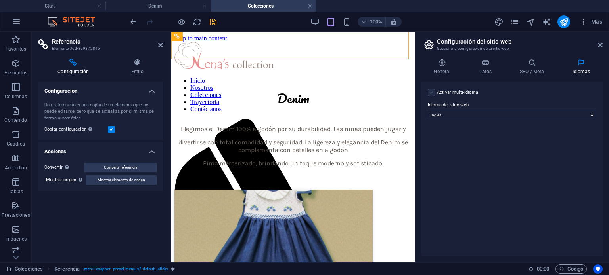
click at [430, 92] on label at bounding box center [431, 92] width 7 height 7
click at [0, 0] on input "Activar multi-idioma Para desactivar la opción multi-idioma, elimine todos los …" at bounding box center [0, 0] width 0 height 0
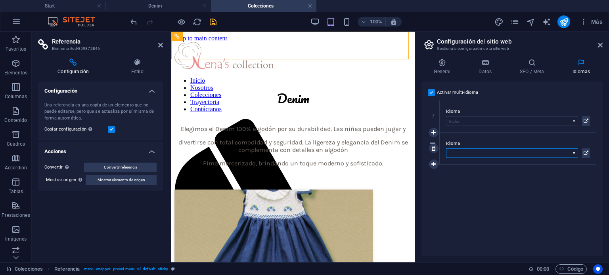
click at [486, 154] on select "Abkhazian Afar Afrikaans Akan Albanés Alemán Amharic Árabe Aragonese Armenian A…" at bounding box center [512, 154] width 132 height 10
click at [466, 152] on select "Abkhazian Afar Afrikaans Akan Albanés Alemán Amharic Árabe Aragonese Armenian A…" at bounding box center [512, 154] width 132 height 10
select select "44"
click at [446, 149] on select "Abkhazian Afar Afrikaans Akan Albanés Alemán Amharic Árabe Aragonese Armenian A…" at bounding box center [512, 154] width 132 height 10
click at [486, 187] on div "Activar multi-idioma Para desactivar la opción multi-idioma, elimine todos los …" at bounding box center [511, 169] width 181 height 175
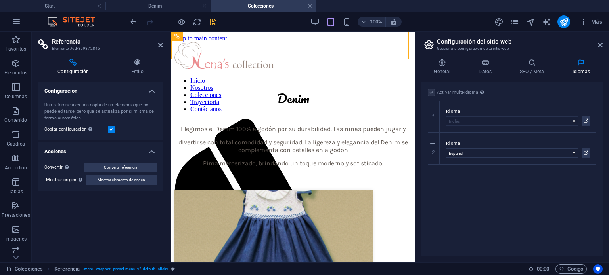
click at [586, 71] on h4 "Idiomas" at bounding box center [581, 67] width 43 height 17
click at [598, 45] on icon at bounding box center [600, 45] width 5 height 6
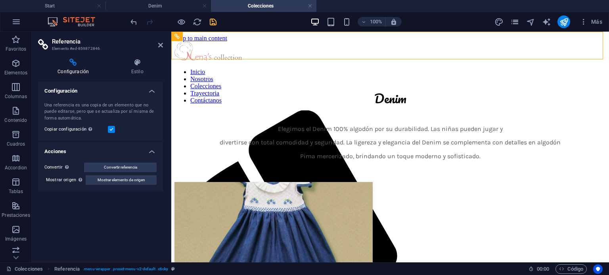
click at [519, 22] on span "pages" at bounding box center [515, 21] width 10 height 9
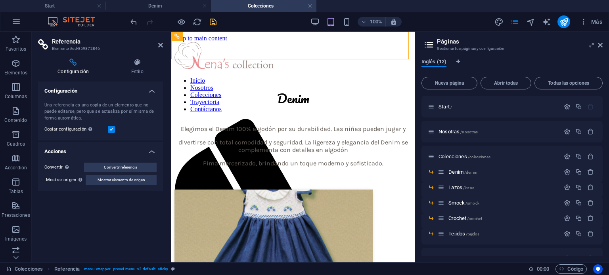
click at [431, 63] on span "Inglés (12)" at bounding box center [433, 62] width 25 height 11
click at [460, 61] on icon "Pestañas de idiomas" at bounding box center [458, 61] width 4 height 5
select select "73"
select select "44"
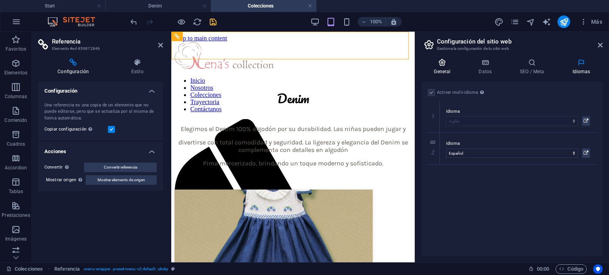
click at [442, 67] on h4 "General" at bounding box center [443, 67] width 45 height 17
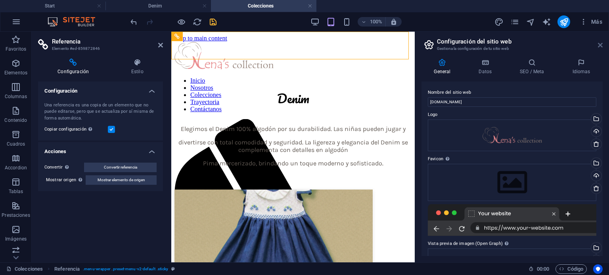
click at [598, 44] on icon at bounding box center [600, 45] width 5 height 6
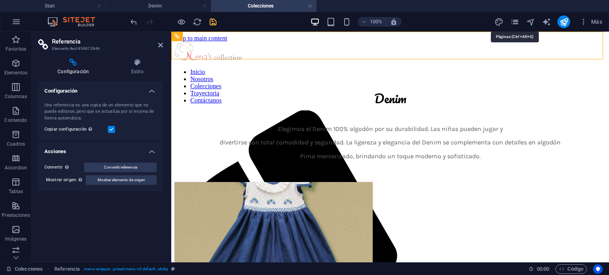
click at [514, 25] on icon "pages" at bounding box center [514, 21] width 9 height 9
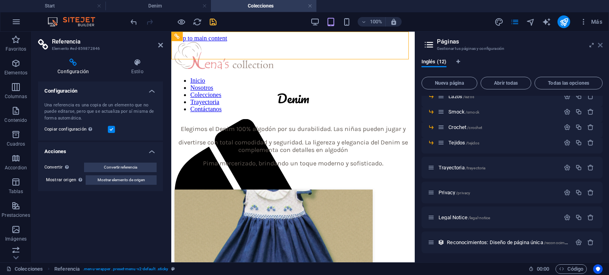
click at [600, 46] on icon at bounding box center [600, 45] width 5 height 6
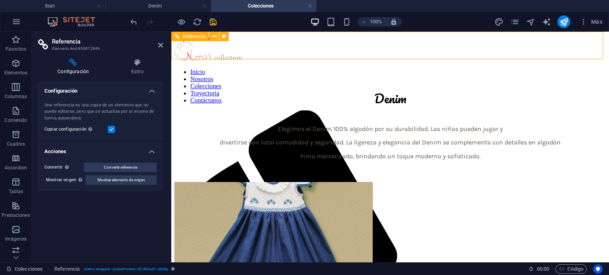
click at [454, 69] on nav "Inicio Nosotros Colecciones Trayectoria Contáctanos" at bounding box center [389, 87] width 431 height 36
drag, startPoint x: 124, startPoint y: 70, endPoint x: 113, endPoint y: 110, distance: 41.5
click at [113, 110] on div "Configuración Estilo Configuración Una referencia es una copia de un elemento q…" at bounding box center [100, 158] width 125 height 198
click at [125, 101] on div "Una referencia es una copia de un elemento que no puede editarse, pero que se a…" at bounding box center [100, 118] width 125 height 45
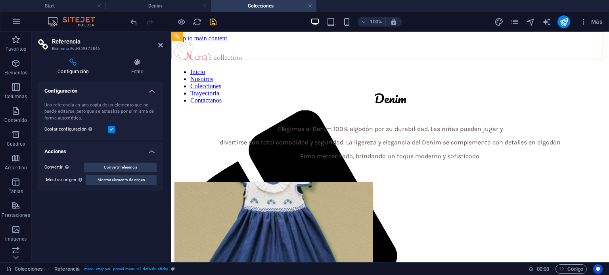
click at [136, 90] on h4 "Configuración" at bounding box center [100, 89] width 125 height 14
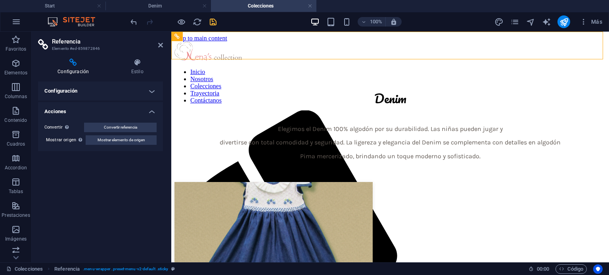
click at [141, 108] on h4 "Acciones" at bounding box center [100, 109] width 125 height 14
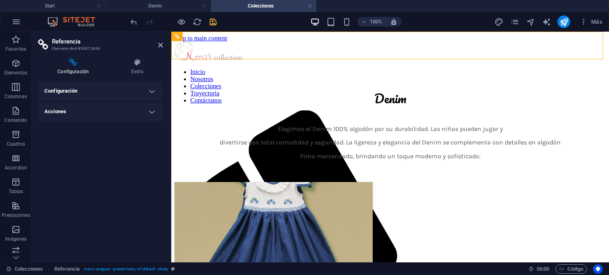
click at [136, 57] on div "Configuración Estilo Configuración Una referencia es una copia de un elemento q…" at bounding box center [101, 157] width 138 height 210
click at [136, 58] on div "Configuración Estilo Configuración Una referencia es una copia de un elemento q…" at bounding box center [101, 157] width 138 height 210
click at [136, 63] on icon at bounding box center [137, 63] width 52 height 8
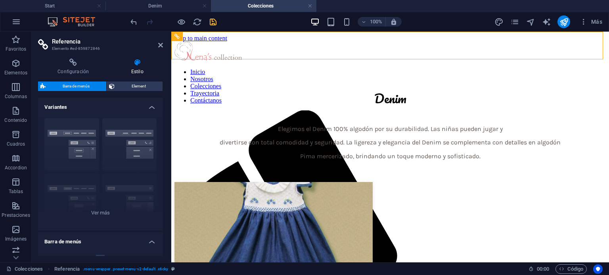
click at [135, 108] on h4 "Variantes" at bounding box center [100, 105] width 125 height 14
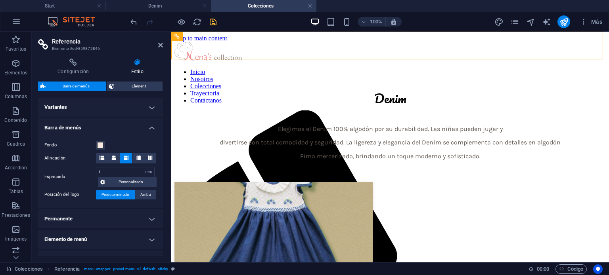
click at [119, 126] on h4 "Barra de menús" at bounding box center [100, 125] width 125 height 14
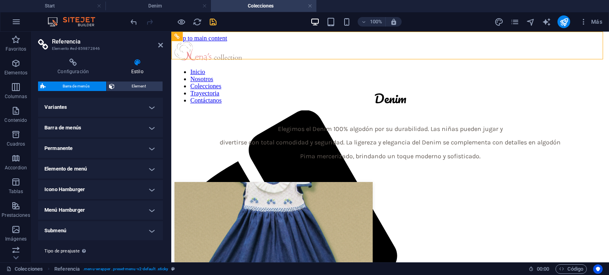
click at [121, 149] on h4 "Permanente" at bounding box center [100, 148] width 125 height 19
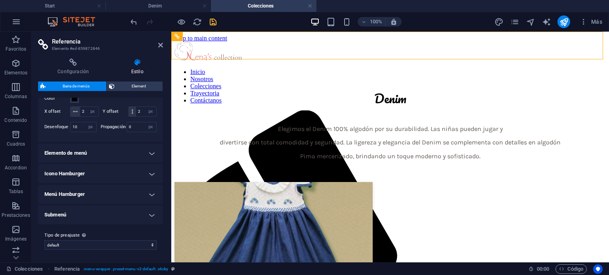
scroll to position [119, 0]
click at [114, 150] on h4 "Elemento de menú" at bounding box center [100, 153] width 125 height 19
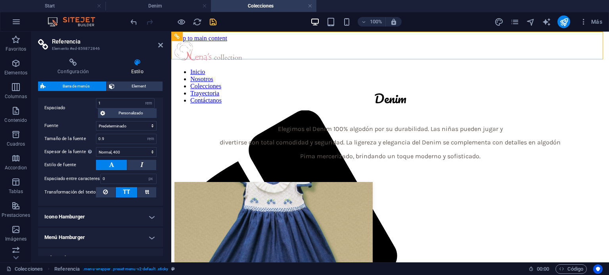
scroll to position [342, 0]
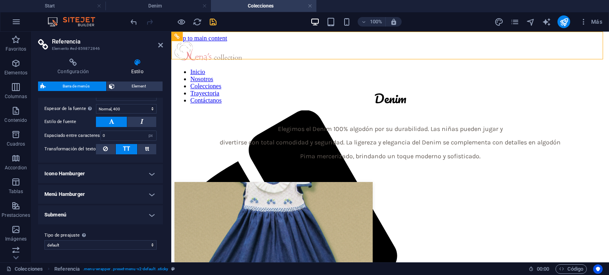
click at [111, 169] on h4 "Icono Hamburger" at bounding box center [100, 173] width 125 height 19
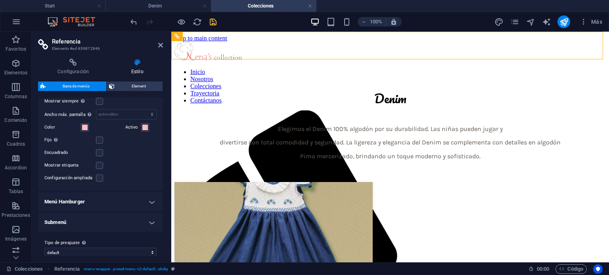
scroll to position [455, 0]
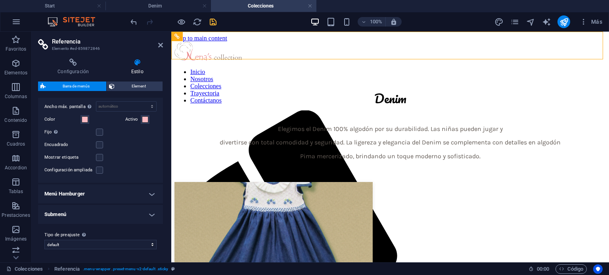
click at [111, 180] on div "Normalmente solo se muestra en dispositivos móviles. [MEDICAL_DATA] a la vista …" at bounding box center [100, 120] width 128 height 125
click at [111, 188] on h4 "Menú Hamburger" at bounding box center [100, 194] width 125 height 19
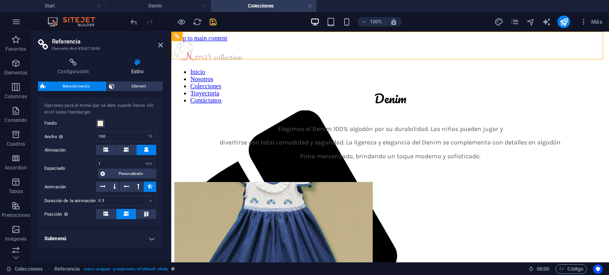
scroll to position [583, 0]
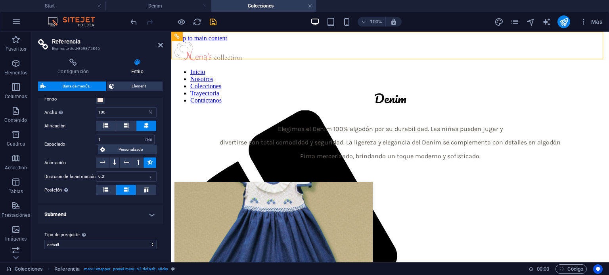
click at [104, 215] on h4 "Submenú" at bounding box center [100, 214] width 125 height 19
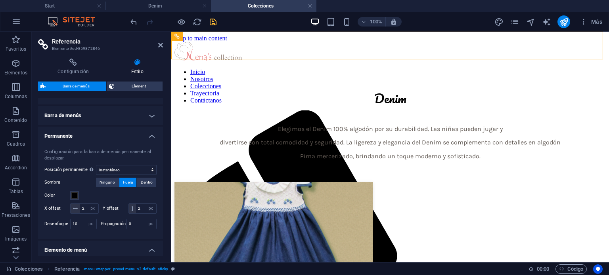
scroll to position [0, 0]
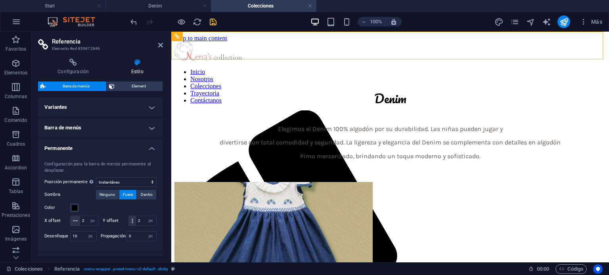
click at [101, 158] on div "Configuración para la barra de menús permanente al desplazar. Posición permanen…" at bounding box center [100, 202] width 128 height 98
click at [101, 150] on h4 "Permanente" at bounding box center [100, 146] width 125 height 14
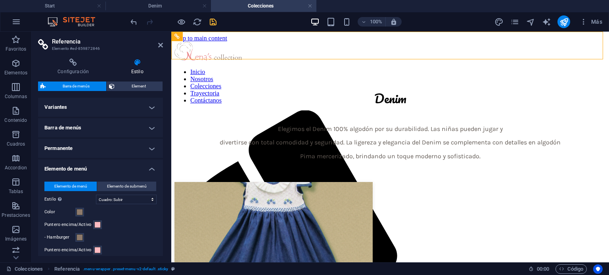
click at [103, 105] on h4 "Variantes" at bounding box center [100, 107] width 125 height 19
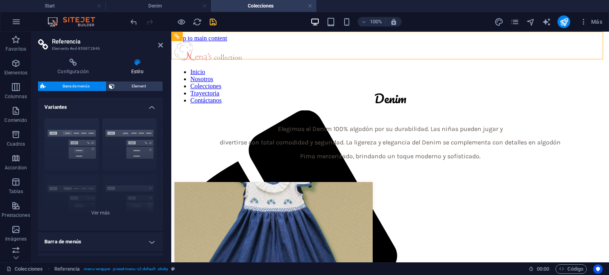
click at [103, 105] on h4 "Variantes" at bounding box center [100, 105] width 125 height 14
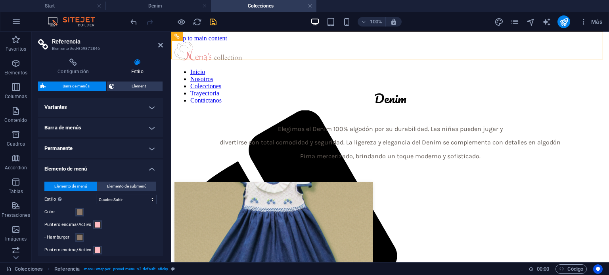
click at [103, 124] on h4 "Barra de menús" at bounding box center [100, 127] width 125 height 19
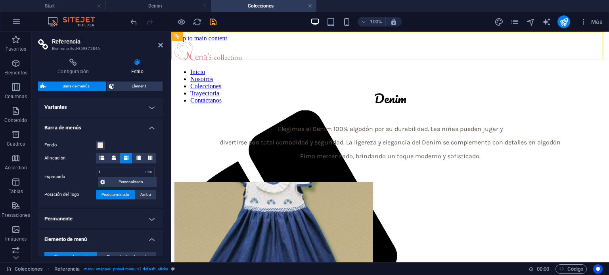
click at [108, 125] on h4 "Barra de menús" at bounding box center [100, 125] width 125 height 14
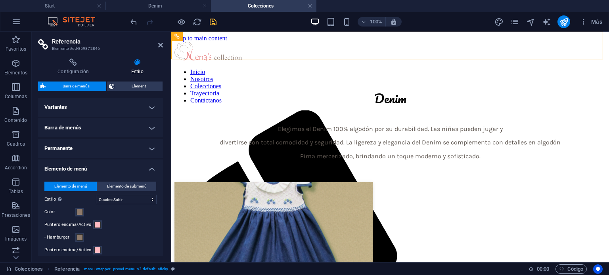
click at [77, 145] on h4 "Permanente" at bounding box center [100, 148] width 125 height 19
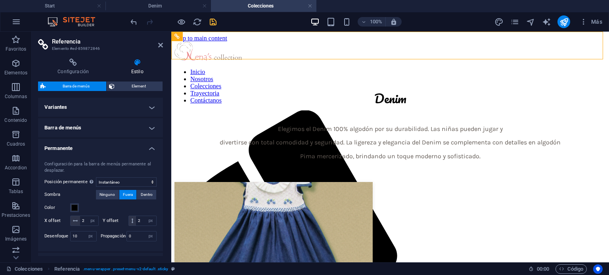
click at [77, 145] on h4 "Permanente" at bounding box center [100, 146] width 125 height 14
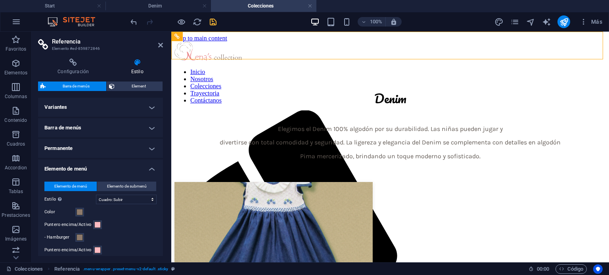
click at [76, 161] on h4 "Elemento de menú" at bounding box center [100, 167] width 125 height 14
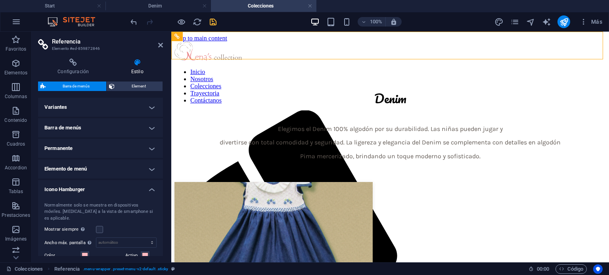
click at [73, 183] on h4 "Icono Hamburger" at bounding box center [100, 187] width 125 height 14
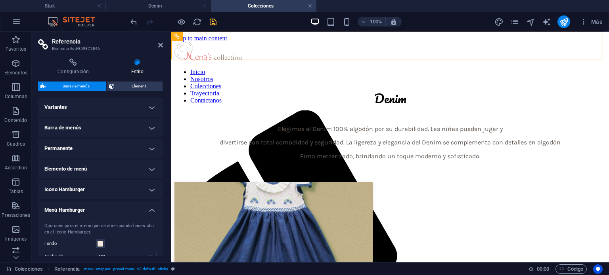
click at [83, 202] on h4 "Menú Hamburger" at bounding box center [100, 208] width 125 height 14
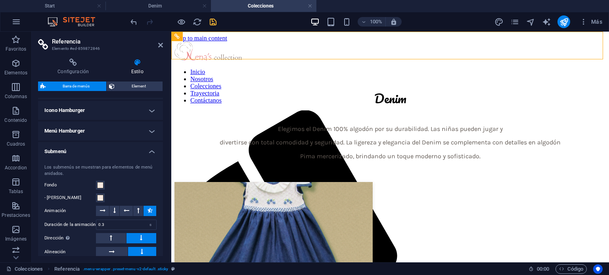
click at [101, 147] on h4 "Submenú" at bounding box center [100, 149] width 125 height 14
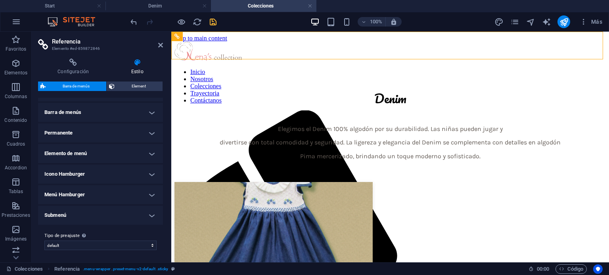
click at [93, 210] on h4 "Submenú" at bounding box center [100, 215] width 125 height 19
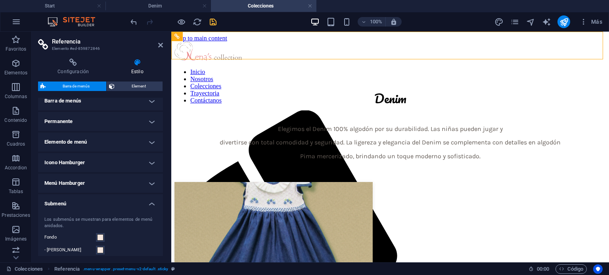
click at [83, 203] on h4 "Submenú" at bounding box center [100, 202] width 125 height 14
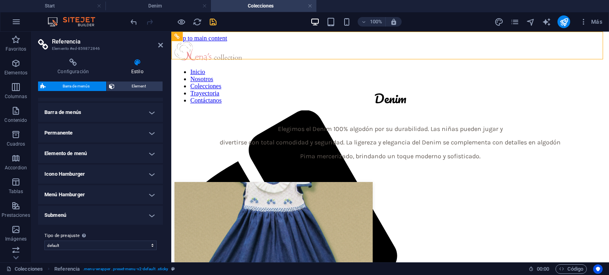
click at [156, 219] on h4 "Submenú" at bounding box center [100, 215] width 125 height 19
click at [151, 218] on h4 "Submenú" at bounding box center [100, 213] width 125 height 14
click at [146, 198] on h4 "Menú Hamburger" at bounding box center [100, 194] width 125 height 19
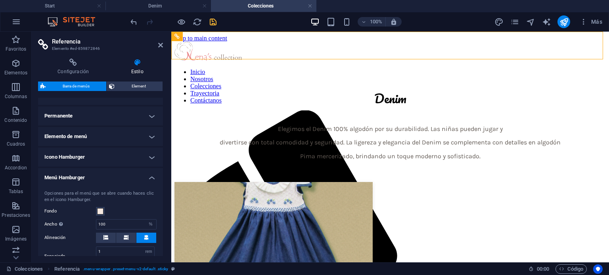
scroll to position [0, 0]
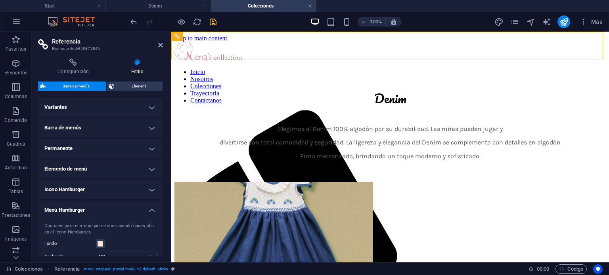
click at [96, 207] on h4 "Menú Hamburger" at bounding box center [100, 208] width 125 height 14
click at [98, 194] on h4 "Icono Hamburger" at bounding box center [100, 189] width 125 height 19
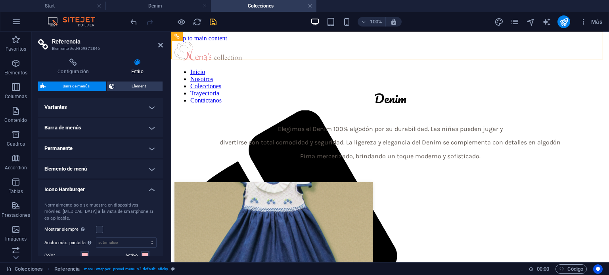
click at [98, 194] on h4 "Icono Hamburger" at bounding box center [100, 187] width 125 height 14
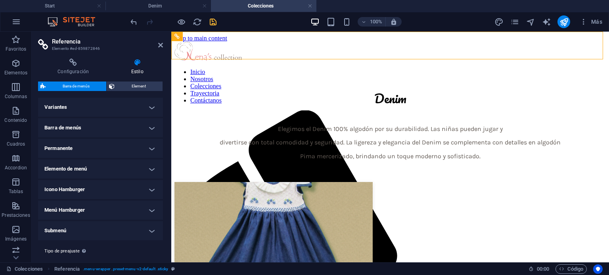
click at [98, 173] on h4 "Elemento de menú" at bounding box center [100, 169] width 125 height 19
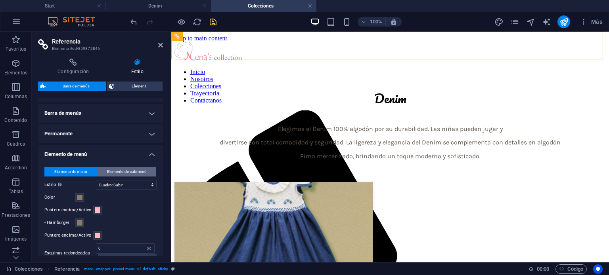
scroll to position [40, 0]
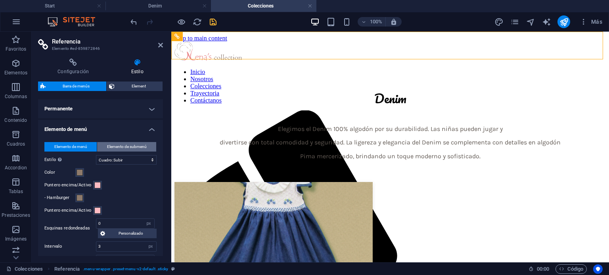
click at [131, 148] on span "Elemento de submenú" at bounding box center [127, 147] width 40 height 10
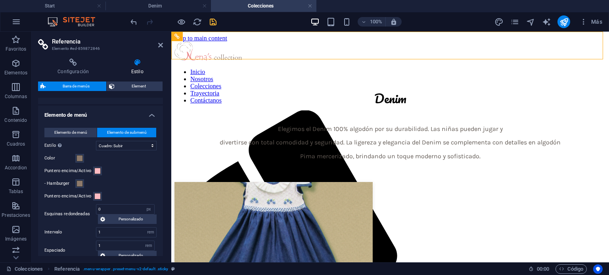
scroll to position [79, 0]
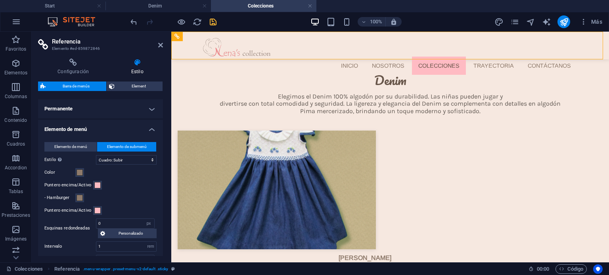
click at [78, 125] on h4 "Elemento de menú" at bounding box center [100, 127] width 125 height 14
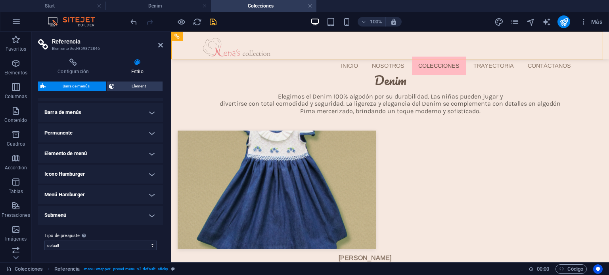
click at [86, 132] on h4 "Permanente" at bounding box center [100, 133] width 125 height 19
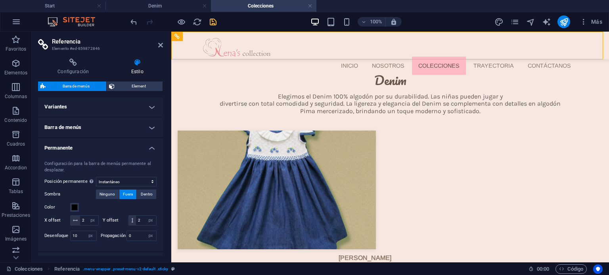
scroll to position [0, 0]
click at [121, 149] on h4 "Permanente" at bounding box center [100, 146] width 125 height 14
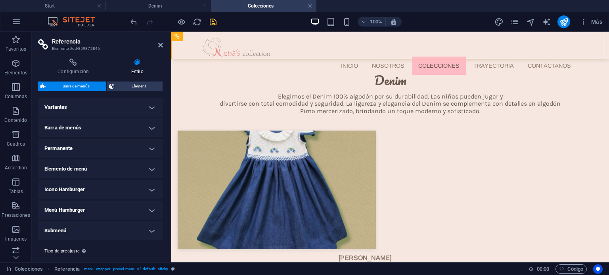
click at [101, 127] on h4 "Barra de menús" at bounding box center [100, 127] width 125 height 19
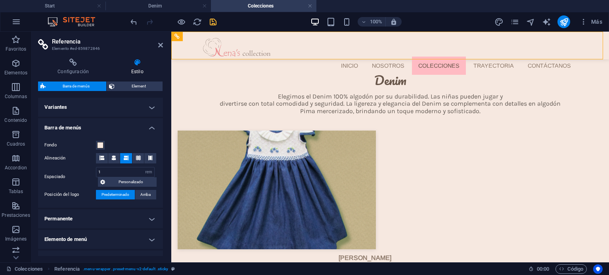
click at [101, 127] on h4 "Barra de menús" at bounding box center [100, 125] width 125 height 14
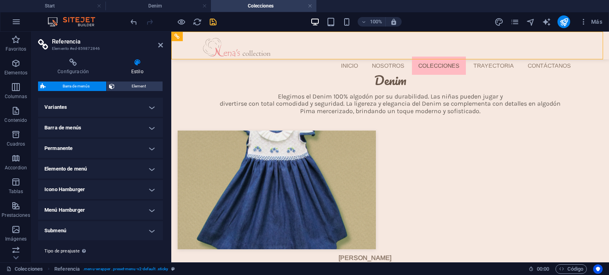
click at [101, 107] on h4 "Variantes" at bounding box center [100, 107] width 125 height 19
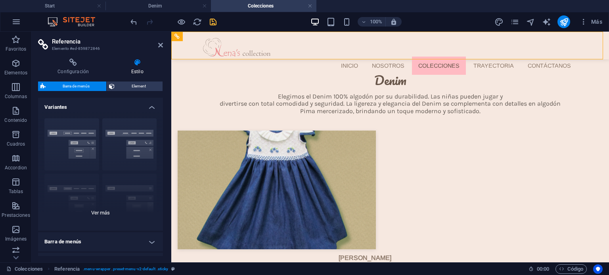
click at [112, 217] on div "Borde Centrado Predeterminado Fijo Loki Desencadenador Ancho XXL" at bounding box center [100, 171] width 125 height 119
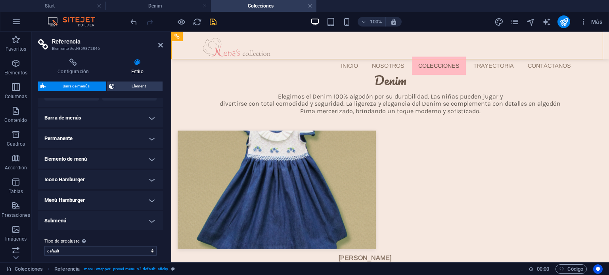
scroll to position [242, 0]
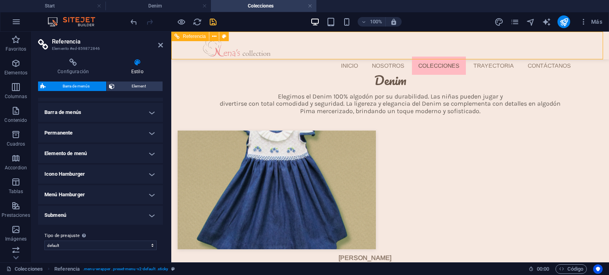
click at [465, 57] on nav "Inicio Nosotros Colecciones Trayectoria Contáctanos" at bounding box center [390, 66] width 374 height 18
click at [122, 85] on span "Element" at bounding box center [138, 87] width 43 height 10
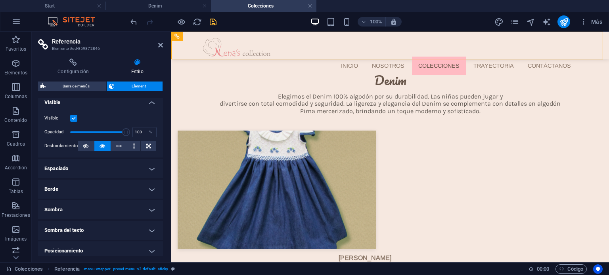
scroll to position [0, 0]
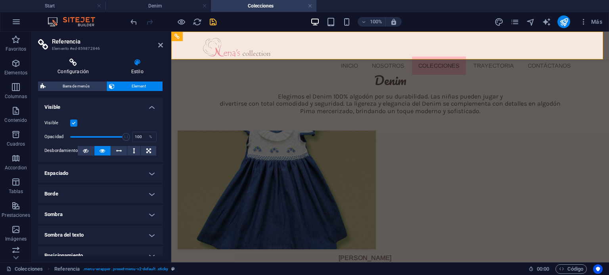
click at [67, 63] on icon at bounding box center [73, 63] width 70 height 8
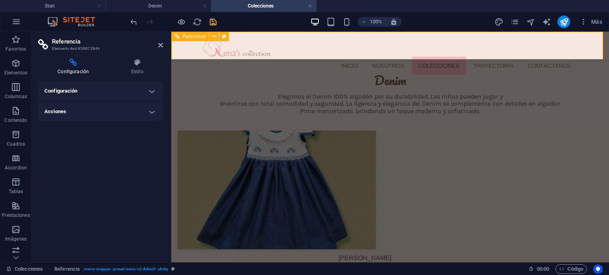
click at [377, 57] on nav "Inicio Nosotros Colecciones Trayectoria Contáctanos" at bounding box center [390, 66] width 374 height 18
click at [155, 44] on h2 "Referencia" at bounding box center [107, 41] width 111 height 7
click at [160, 44] on icon at bounding box center [160, 45] width 5 height 6
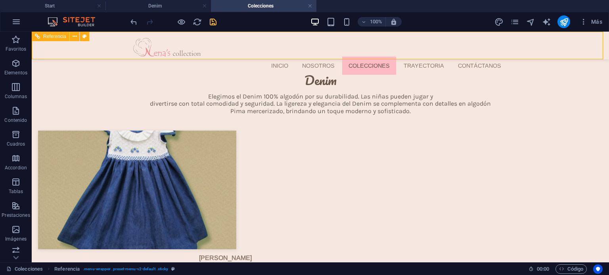
click at [369, 57] on nav "Inicio Nosotros Colecciones Trayectoria Contáctanos" at bounding box center [320, 66] width 374 height 18
click at [230, 57] on nav "Inicio Nosotros Colecciones Trayectoria Contáctanos" at bounding box center [320, 66] width 374 height 18
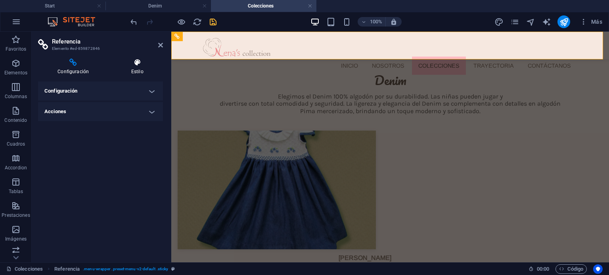
click at [131, 71] on h4 "Estilo" at bounding box center [137, 67] width 52 height 17
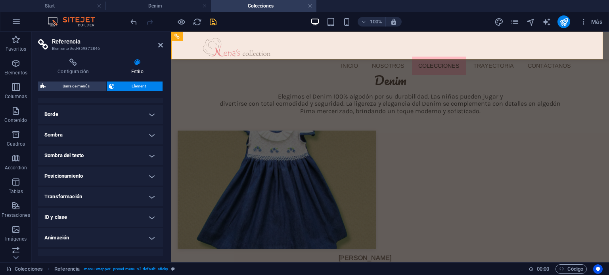
scroll to position [91, 0]
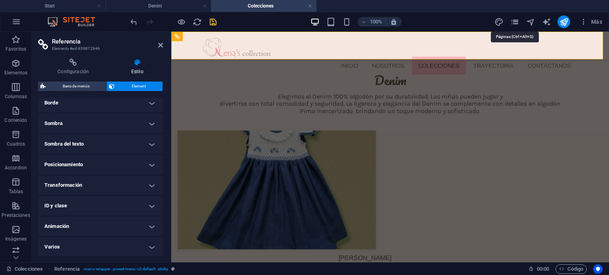
click at [515, 19] on icon "pages" at bounding box center [514, 21] width 9 height 9
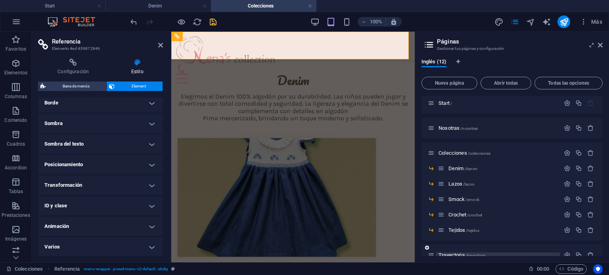
scroll to position [0, 0]
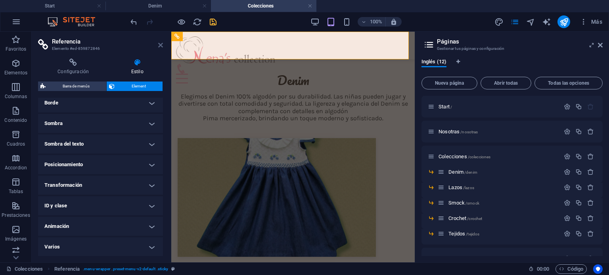
click at [160, 44] on icon at bounding box center [160, 45] width 5 height 6
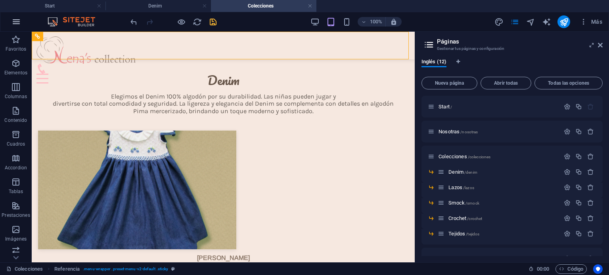
click at [10, 20] on button "button" at bounding box center [16, 21] width 19 height 19
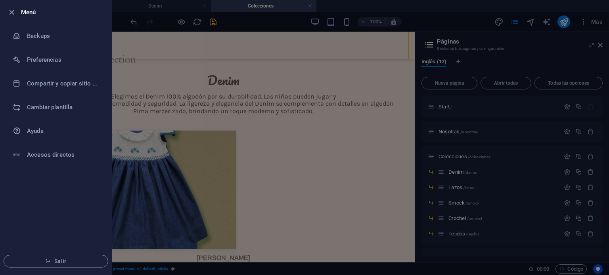
click at [308, 52] on div at bounding box center [304, 137] width 609 height 275
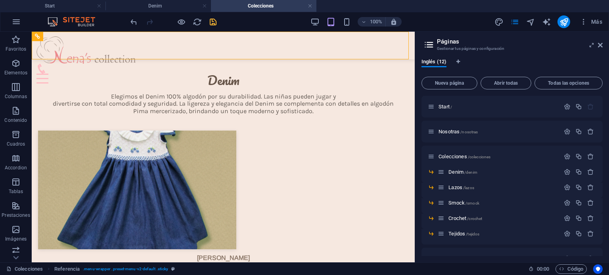
click at [598, 50] on header "Páginas Gestionar tus páginas y configuración" at bounding box center [513, 42] width 180 height 21
drag, startPoint x: 598, startPoint y: 45, endPoint x: 333, endPoint y: 123, distance: 276.4
click at [598, 45] on icon at bounding box center [600, 45] width 5 height 6
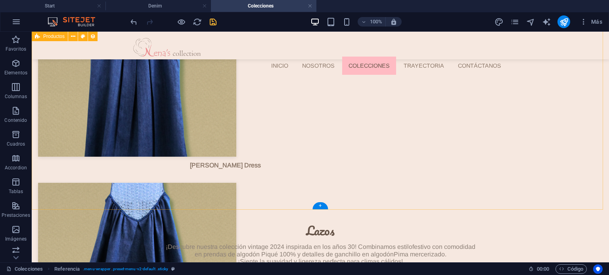
scroll to position [40, 0]
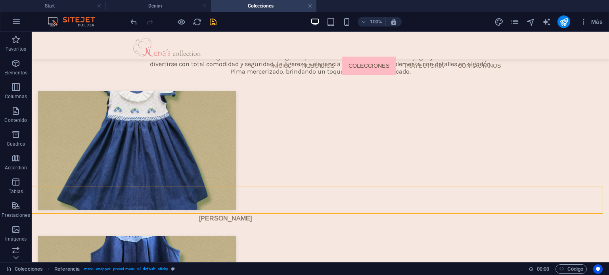
click at [275, 57] on nav "Inicio Nosotros Colecciones Trayectoria Contáctanos" at bounding box center [320, 66] width 374 height 18
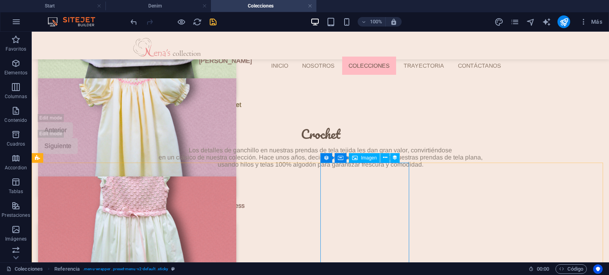
scroll to position [991, 0]
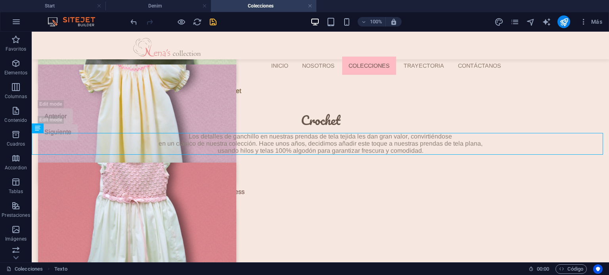
drag, startPoint x: 602, startPoint y: 147, endPoint x: 606, endPoint y: 199, distance: 52.4
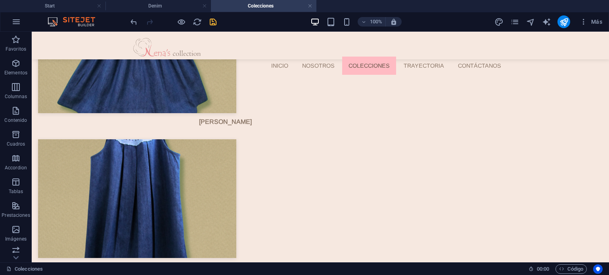
scroll to position [0, 0]
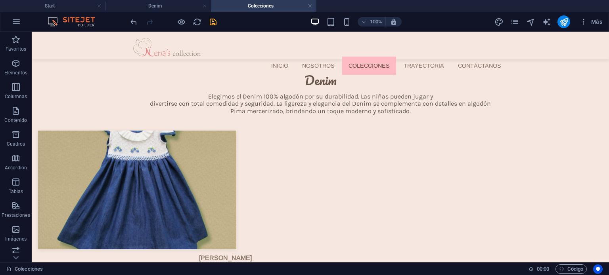
click at [389, 57] on div "Inicio Nosotros Colecciones Trayectoria Contáctanos" at bounding box center [320, 46] width 577 height 28
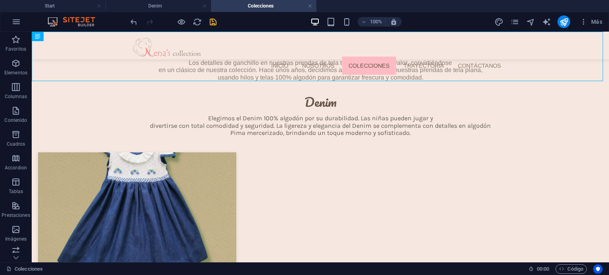
click at [389, 57] on div "Inicio Nosotros Colecciones Trayectoria Contáctanos" at bounding box center [320, 46] width 577 height 28
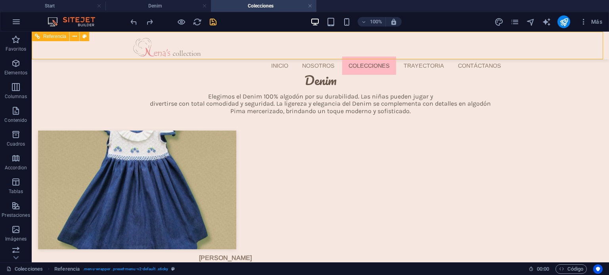
click at [332, 57] on nav "Inicio Nosotros Colecciones Trayectoria Contáctanos" at bounding box center [320, 66] width 374 height 18
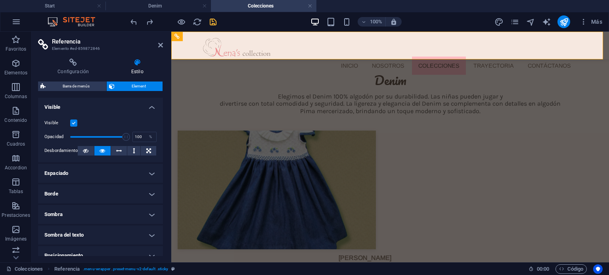
click at [72, 80] on div "Configuración Estilo Configuración Una referencia es una copia de un elemento q…" at bounding box center [100, 158] width 125 height 198
click at [73, 84] on span "Barra de menús" at bounding box center [76, 87] width 56 height 10
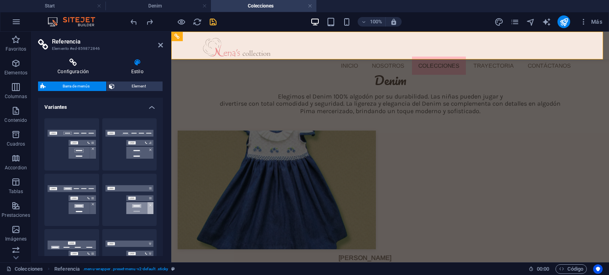
click at [72, 62] on icon at bounding box center [73, 63] width 70 height 8
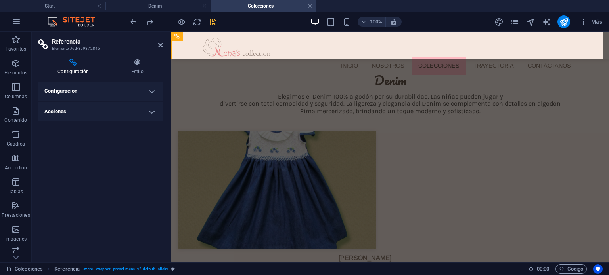
click at [92, 98] on h4 "Configuración" at bounding box center [100, 91] width 125 height 19
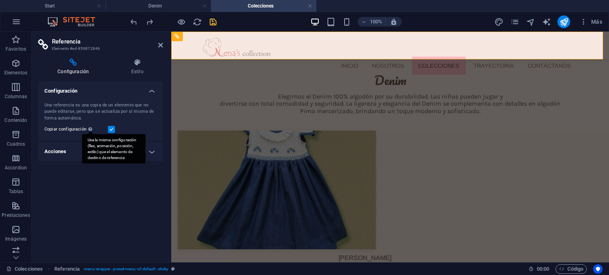
click at [90, 149] on div "Usa la misma configuración (flex, animación, posición, estilo) que el elemento …" at bounding box center [113, 149] width 63 height 30
click at [0, 0] on input "Copiar configuración Usa la misma configuración (flex, animación, posición, est…" at bounding box center [0, 0] width 0 height 0
click at [80, 152] on h4 "Acciones" at bounding box center [100, 151] width 125 height 19
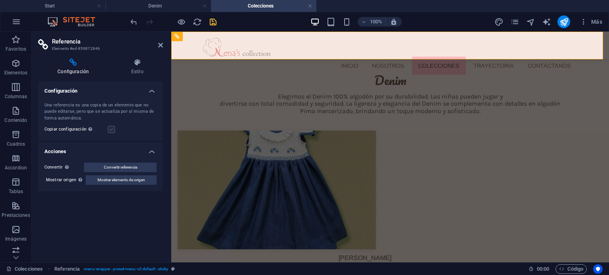
click at [109, 128] on label at bounding box center [111, 129] width 7 height 7
click at [0, 0] on input "Copiar configuración Usa la misma configuración (flex, animación, posición, est…" at bounding box center [0, 0] width 0 height 0
click at [162, 46] on icon at bounding box center [160, 45] width 5 height 6
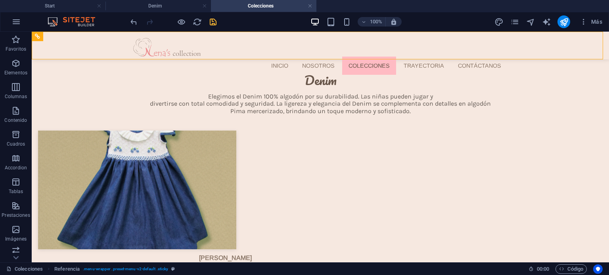
click at [521, 21] on div "Más" at bounding box center [549, 21] width 111 height 13
click at [520, 21] on div "Más" at bounding box center [549, 21] width 111 height 13
click at [517, 21] on icon "pages" at bounding box center [514, 21] width 9 height 9
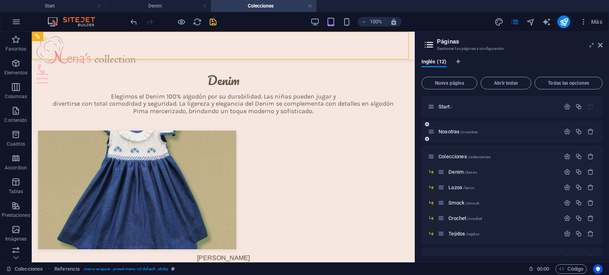
click at [480, 124] on div "Nosotras /nosotras" at bounding box center [511, 132] width 181 height 22
click at [474, 128] on div "Nosotras /nosotras" at bounding box center [494, 131] width 132 height 9
click at [472, 131] on span "/nosotras" at bounding box center [468, 132] width 17 height 4
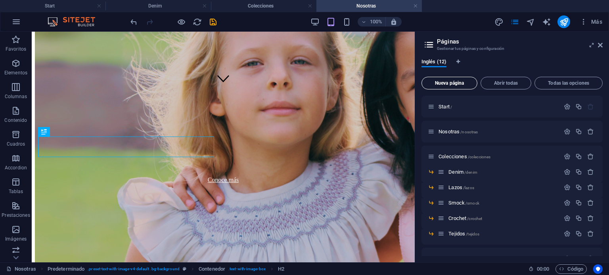
scroll to position [170, 0]
click at [461, 81] on span "Nueva página" at bounding box center [449, 83] width 49 height 5
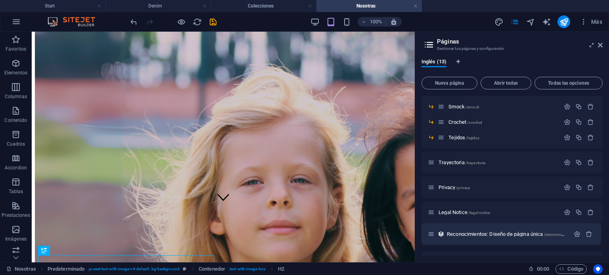
scroll to position [97, 0]
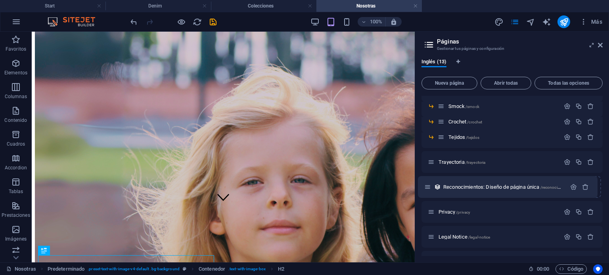
drag, startPoint x: 432, startPoint y: 241, endPoint x: 428, endPoint y: 187, distance: 54.8
click at [428, 187] on div "Start / Nosotras /nosotras Colecciones /colecciones Denim /denim Lazos /lazos S…" at bounding box center [511, 274] width 181 height 550
click at [531, 188] on span "Reconocimientos: Diseño de página única /reconocimientos-elemento" at bounding box center [520, 187] width 147 height 6
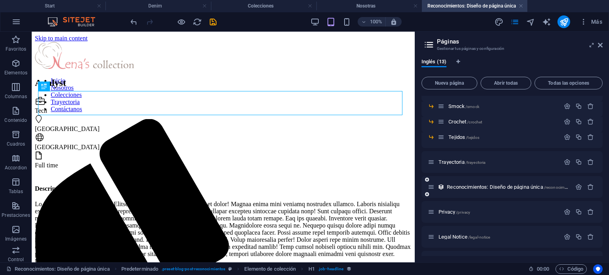
scroll to position [0, 0]
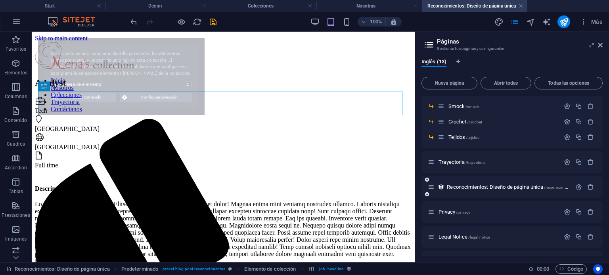
select select "68a690b99991ac7f78098127"
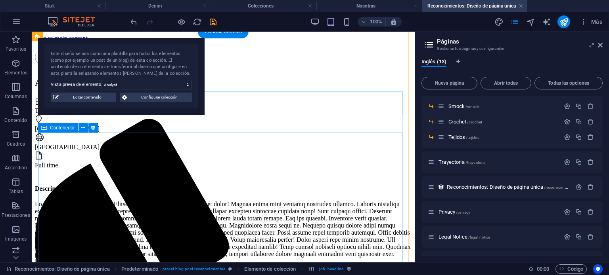
click at [372, 185] on div "Descripción del trabajo" at bounding box center [223, 188] width 376 height 7
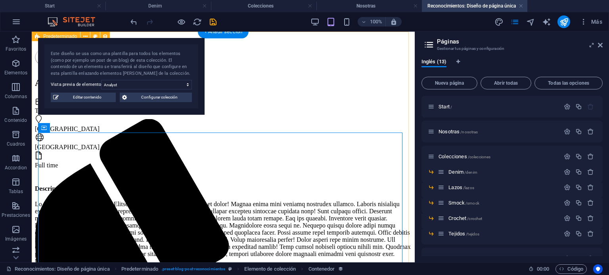
click at [307, 78] on div "Analyst Tech [GEOGRAPHIC_DATA] [GEOGRAPHIC_DATA] Full time Descripción del trab…" at bounding box center [223, 246] width 376 height 336
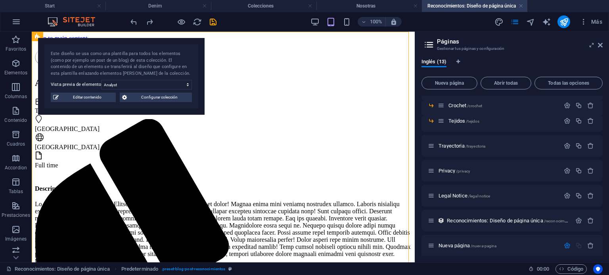
scroll to position [119, 0]
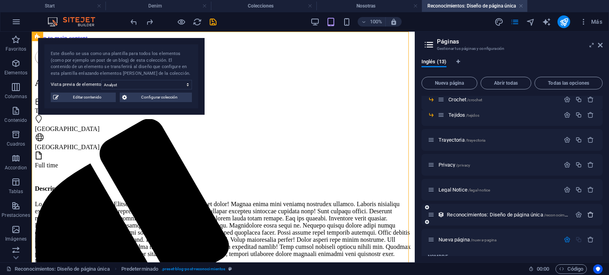
click at [588, 214] on icon "button" at bounding box center [590, 215] width 7 height 7
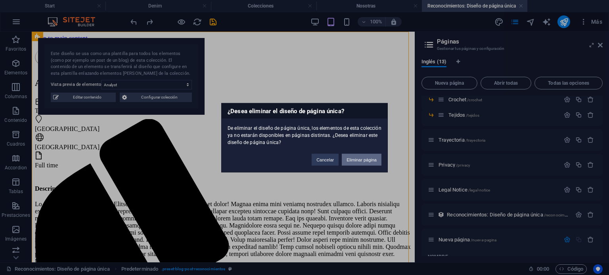
click at [354, 155] on button "Eliminar página" at bounding box center [362, 160] width 40 height 12
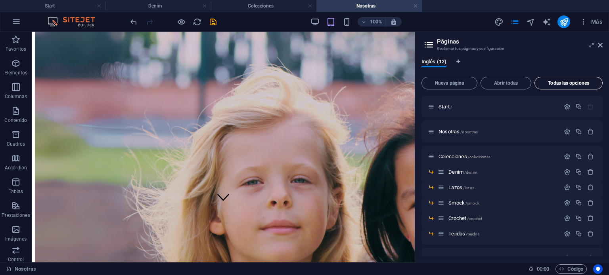
scroll to position [0, 0]
drag, startPoint x: 601, startPoint y: 44, endPoint x: 332, endPoint y: 112, distance: 278.1
click at [601, 44] on icon at bounding box center [600, 45] width 5 height 6
